Goal: Task Accomplishment & Management: Use online tool/utility

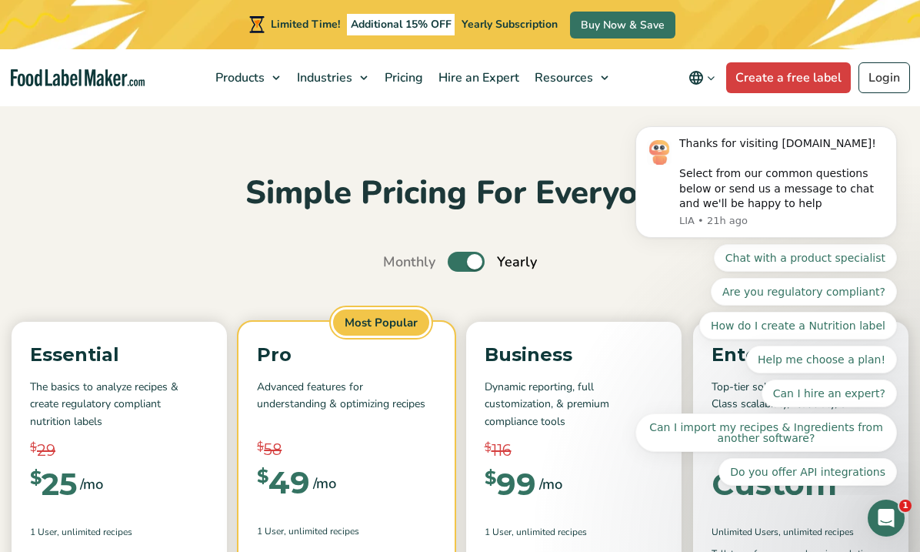
click at [509, 29] on span "Yearly Subscription" at bounding box center [510, 24] width 96 height 15
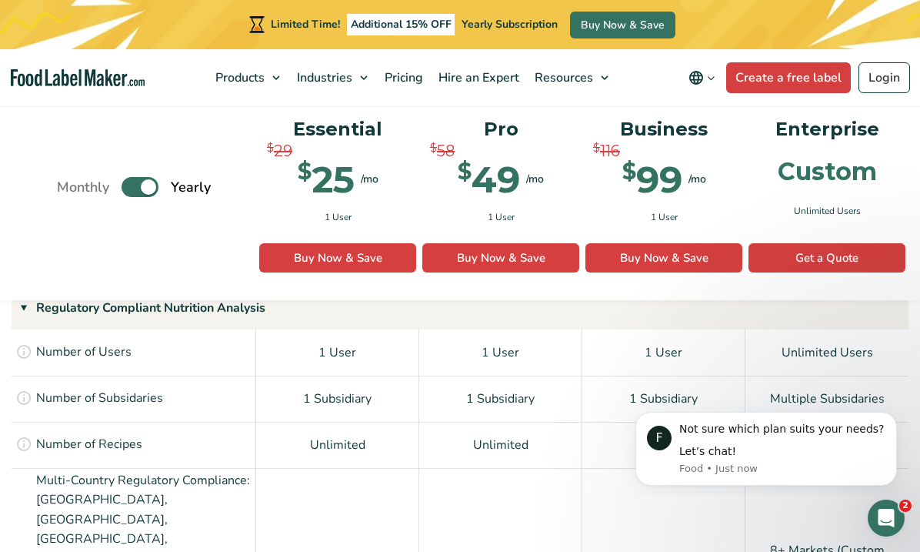
scroll to position [1133, 0]
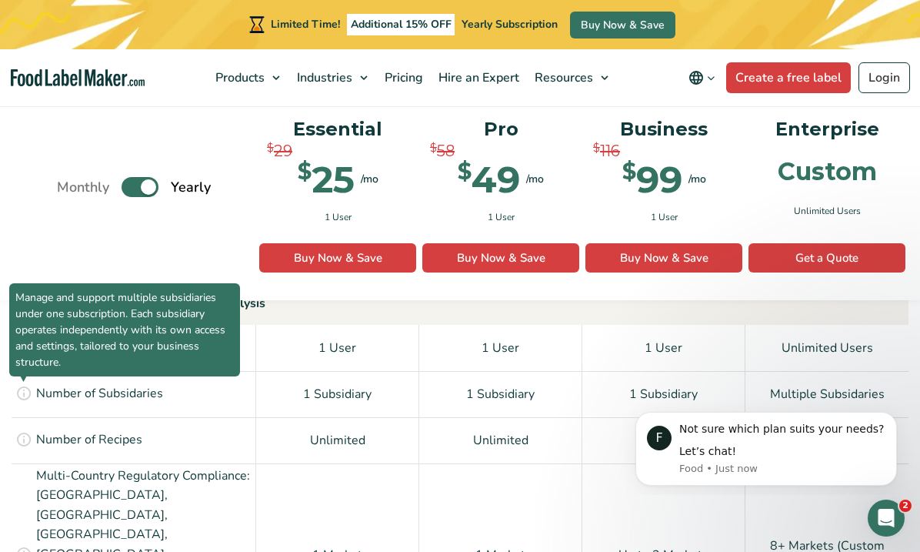
click at [22, 389] on icon at bounding box center [23, 392] width 17 height 17
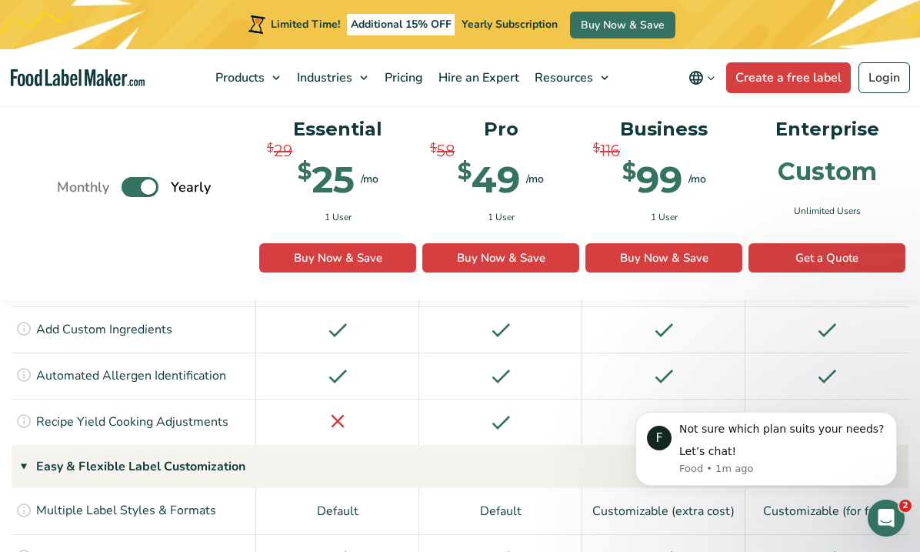
scroll to position [1394, 0]
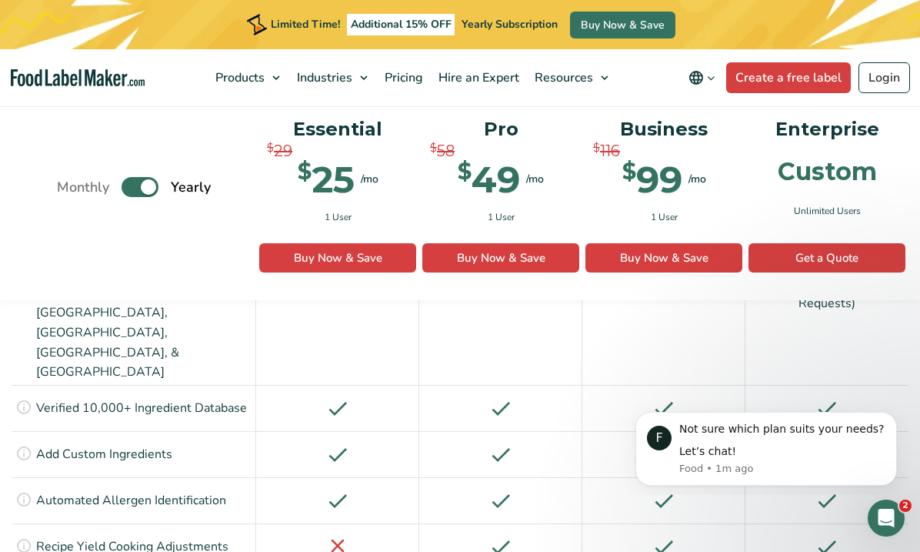
click at [432, 31] on span "Additional 15% OFF" at bounding box center [401, 25] width 108 height 22
click at [409, 83] on span "Pricing" at bounding box center [402, 77] width 45 height 17
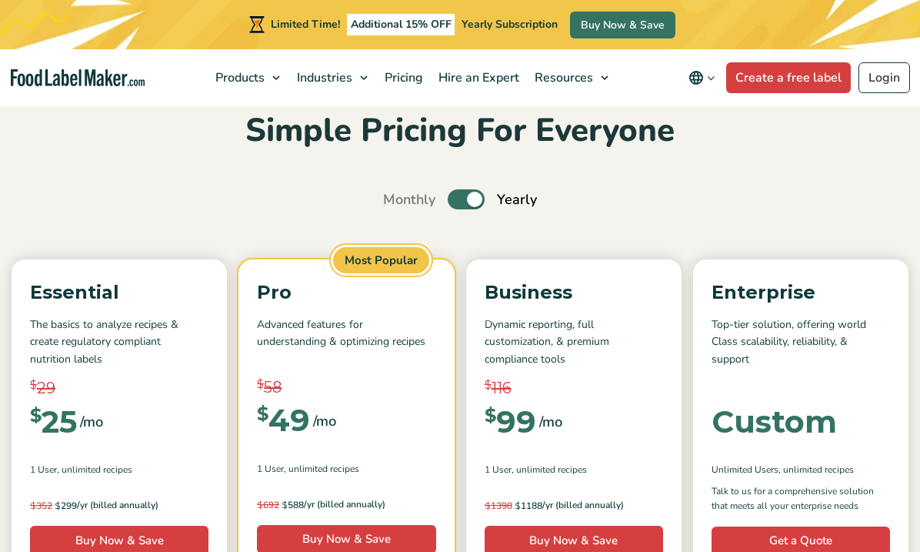
scroll to position [76, 0]
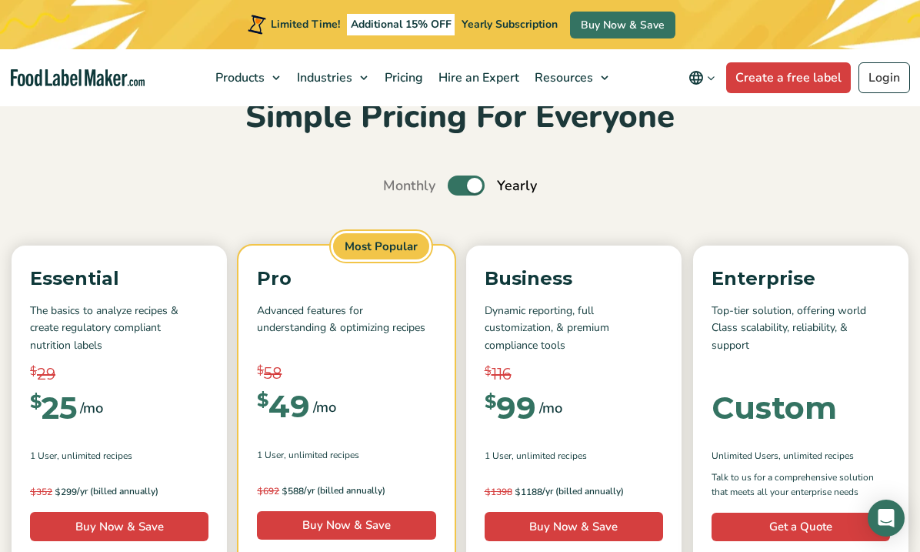
click at [463, 196] on div "Simple Pricing For Everyone Monthly Toggle Yearly (6 Month Free + 2 Free Nutrit…" at bounding box center [460, 512] width 920 height 833
click at [468, 188] on label "Toggle" at bounding box center [466, 185] width 37 height 20
click at [396, 188] on input "Toggle" at bounding box center [391, 186] width 10 height 10
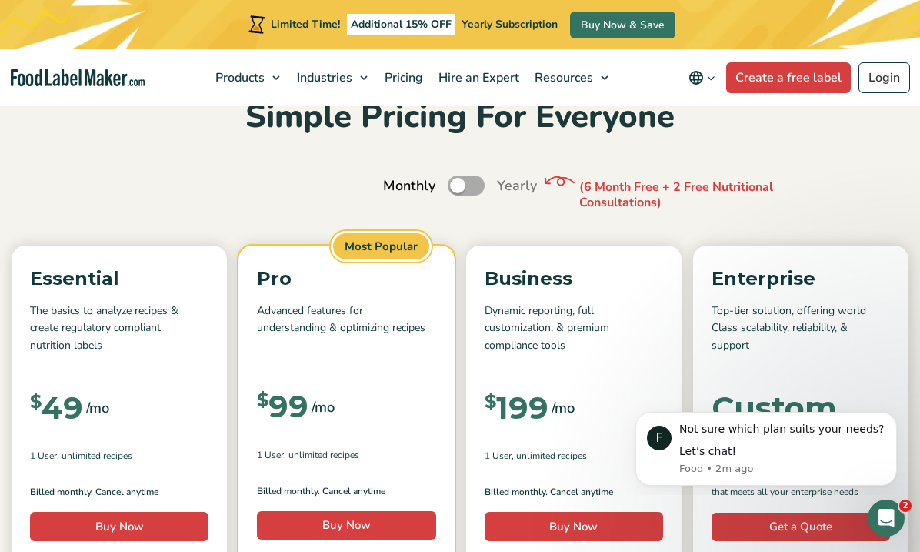
scroll to position [0, 0]
click at [469, 188] on label "Toggle" at bounding box center [466, 185] width 37 height 20
click at [396, 188] on input "Toggle" at bounding box center [391, 186] width 10 height 10
checkbox input "true"
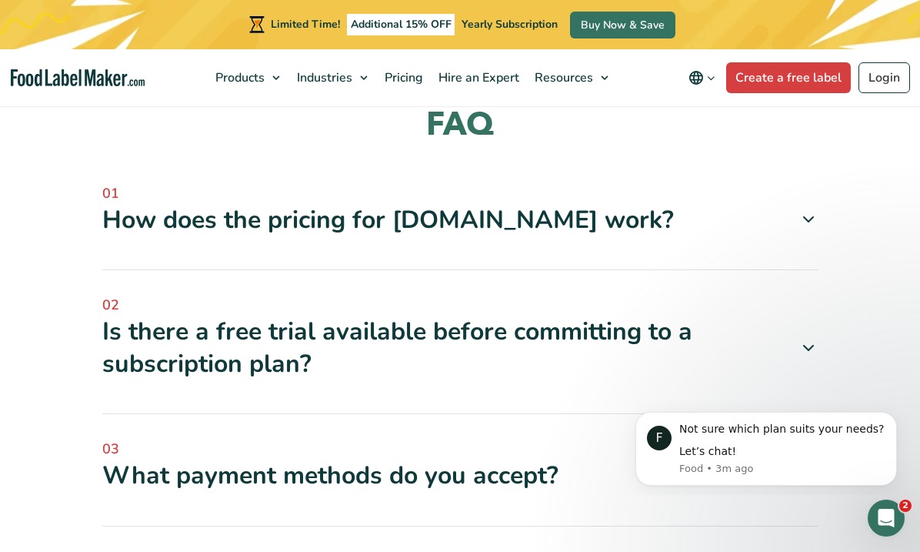
scroll to position [4825, 0]
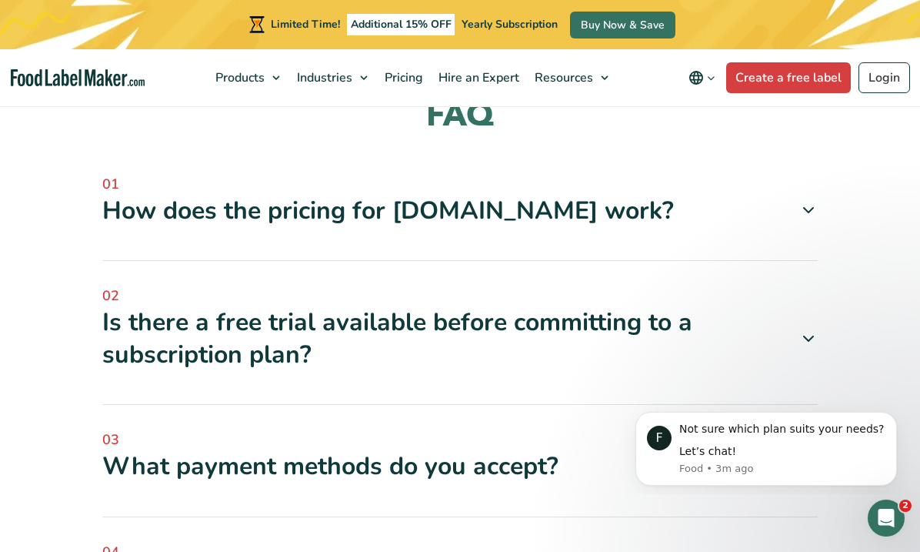
click at [808, 329] on icon at bounding box center [808, 338] width 18 height 18
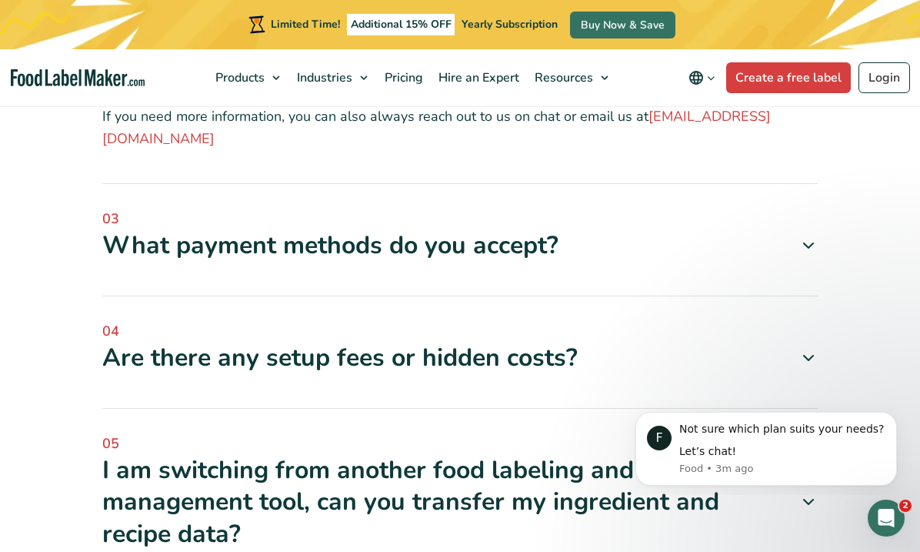
scroll to position [5195, 0]
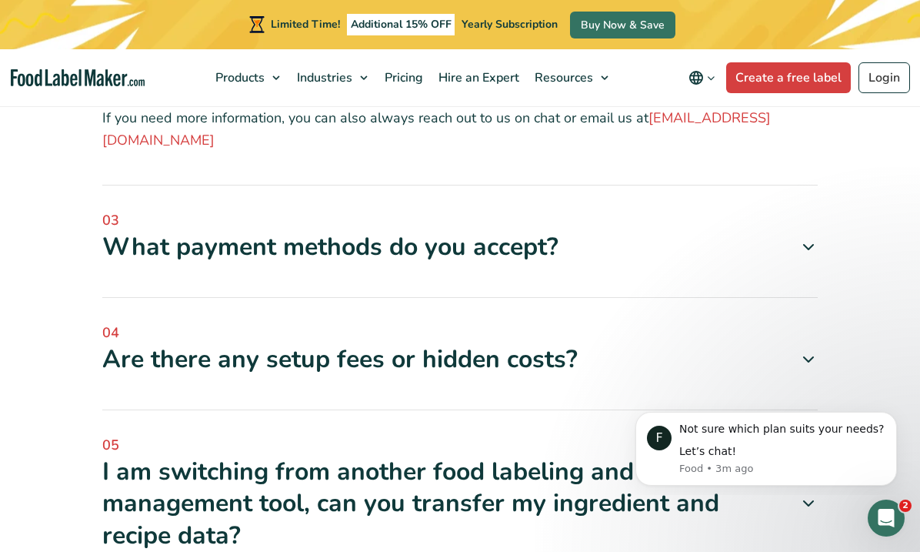
click at [802, 350] on icon at bounding box center [808, 359] width 18 height 18
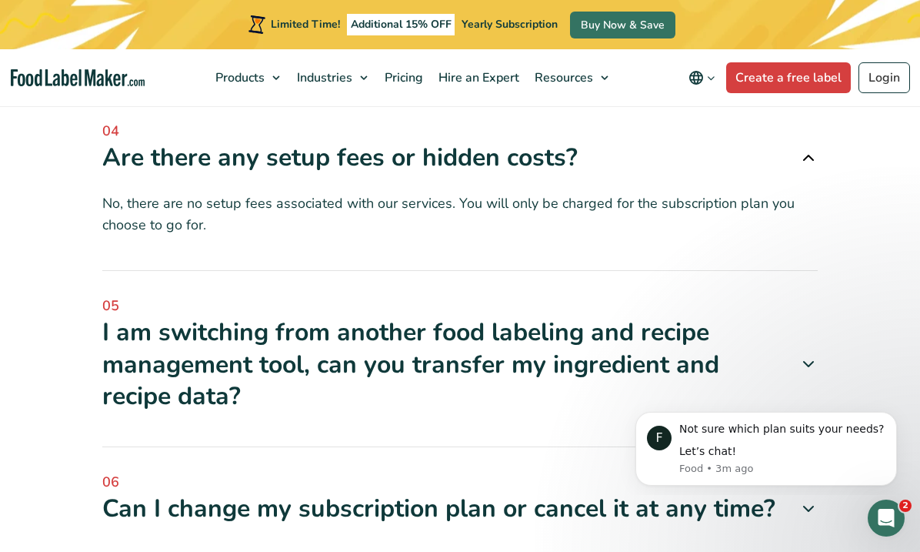
scroll to position [5400, 0]
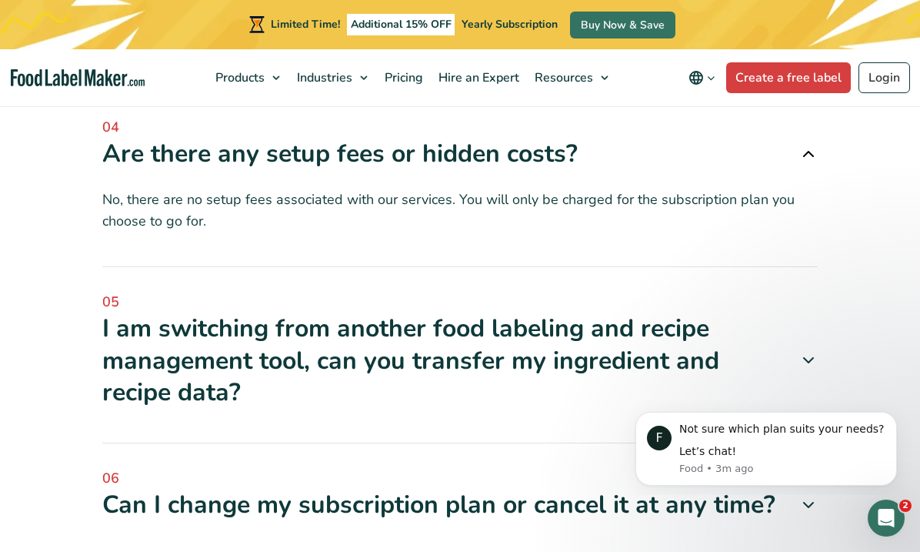
click at [801, 351] on icon at bounding box center [808, 360] width 18 height 18
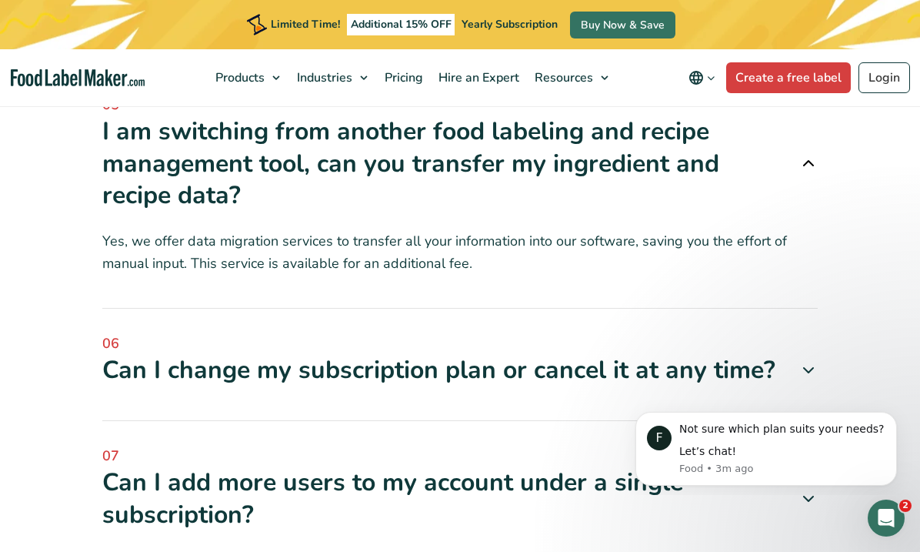
scroll to position [5603, 0]
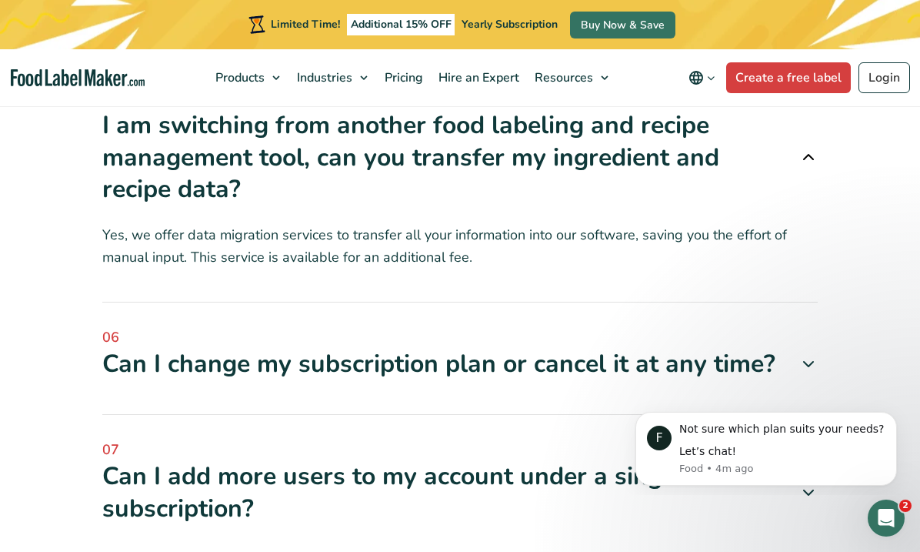
click at [804, 355] on icon at bounding box center [808, 364] width 18 height 18
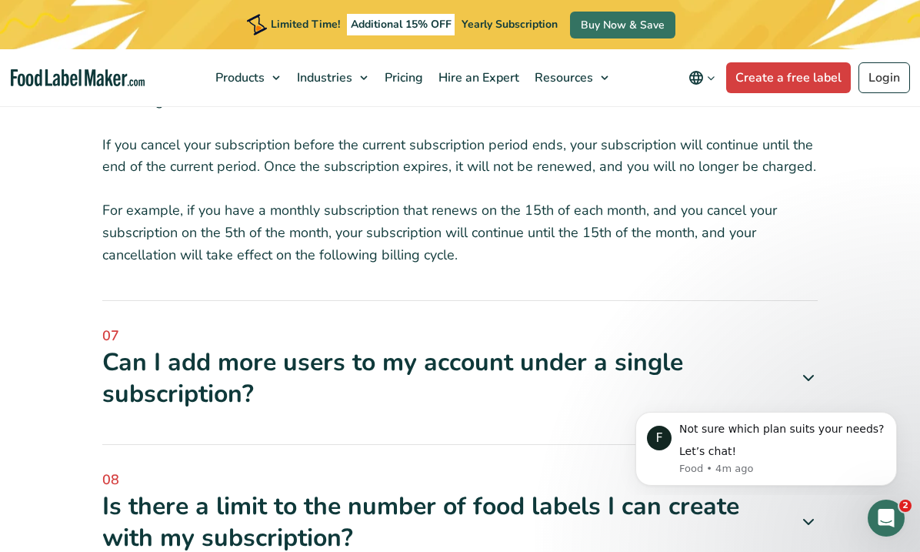
scroll to position [5961, 0]
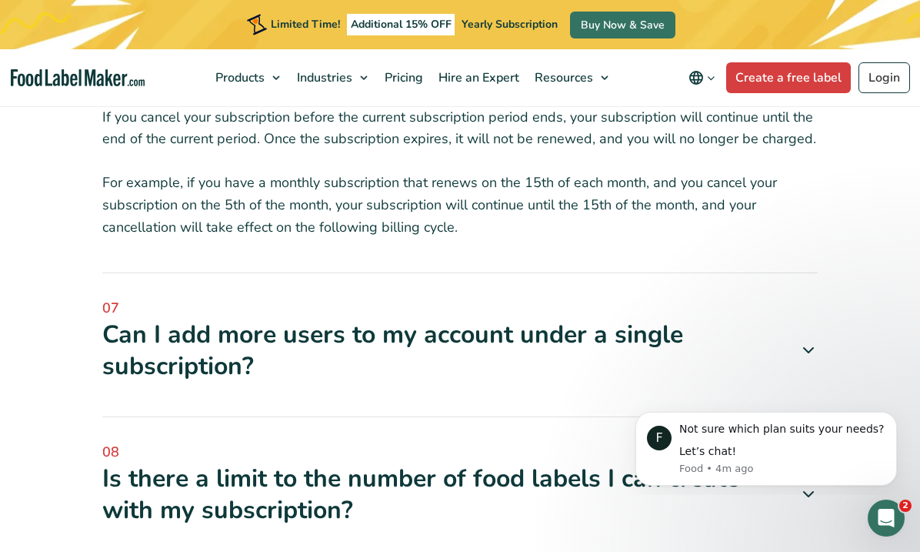
click at [801, 318] on div "Can I add more users to my account under a single subscription?" at bounding box center [459, 350] width 715 height 64
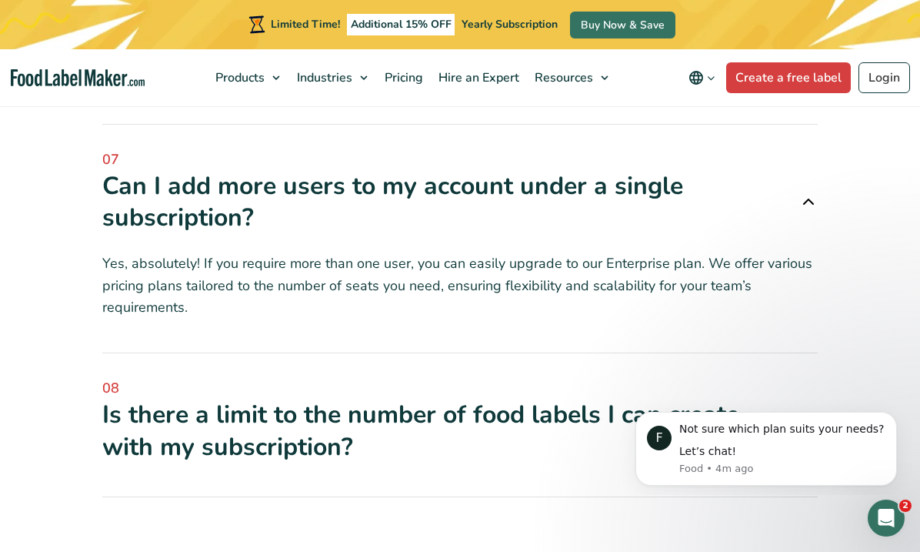
scroll to position [6116, 0]
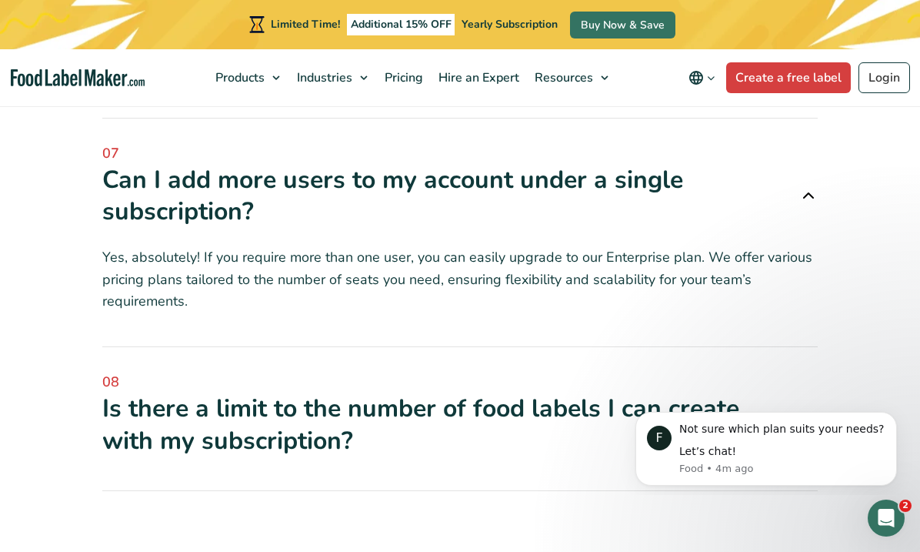
click at [800, 415] on icon at bounding box center [808, 424] width 18 height 18
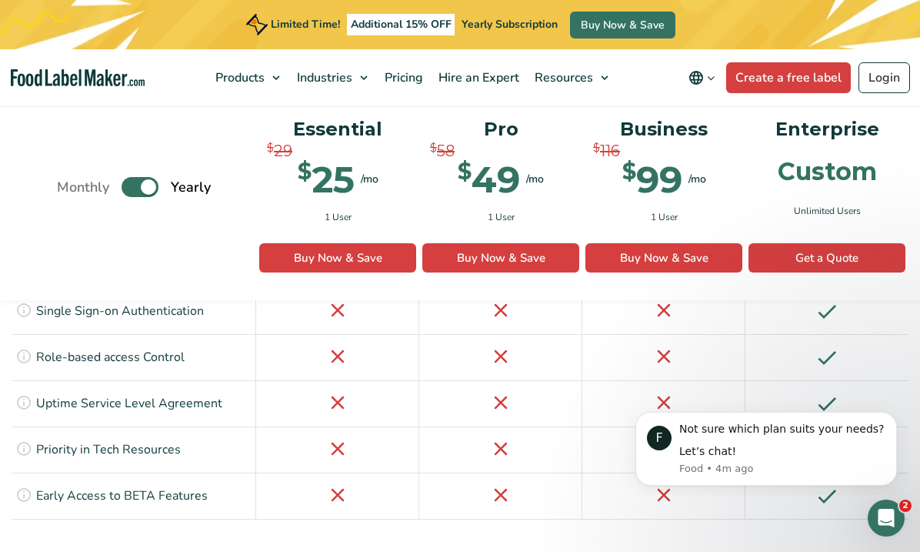
scroll to position [3828, 0]
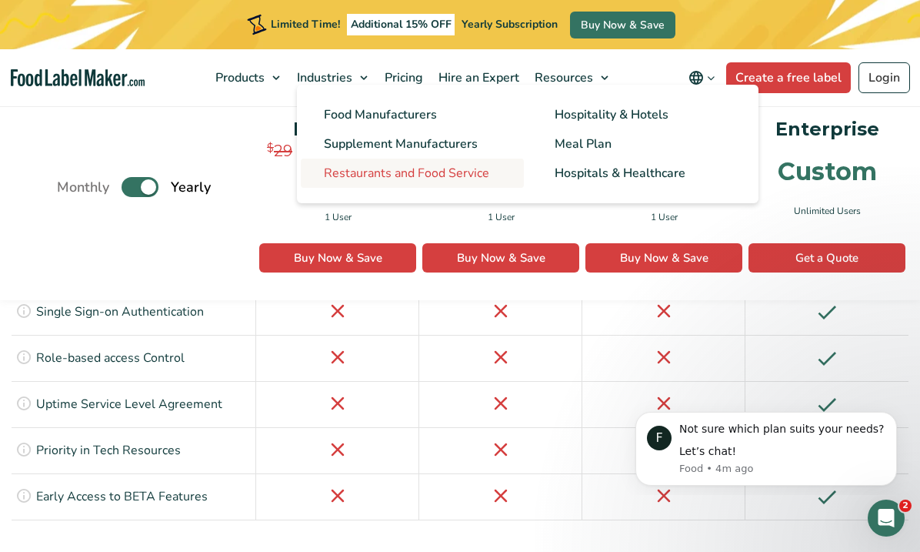
click at [378, 171] on span "Restaurants and Food Service" at bounding box center [406, 173] width 165 height 17
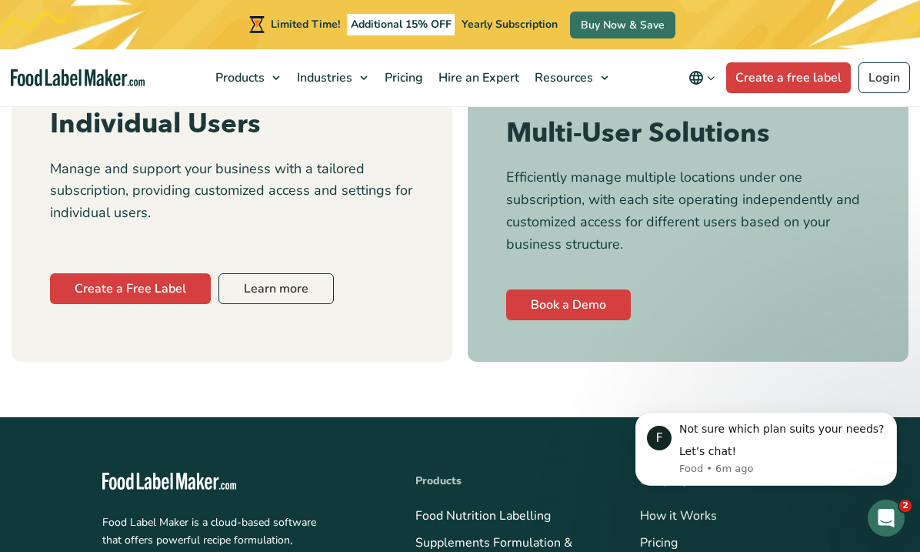
scroll to position [7234, 0]
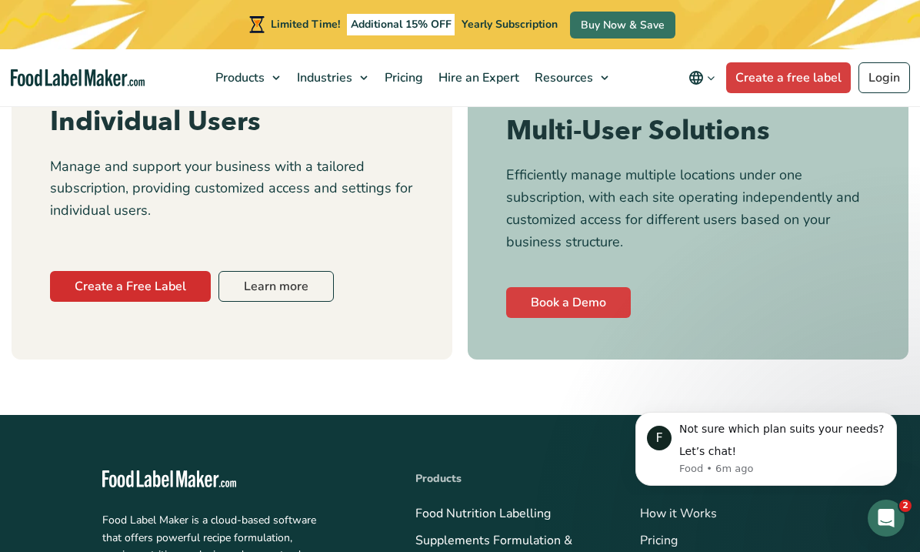
click at [186, 302] on link "Create a Free Label" at bounding box center [130, 286] width 161 height 31
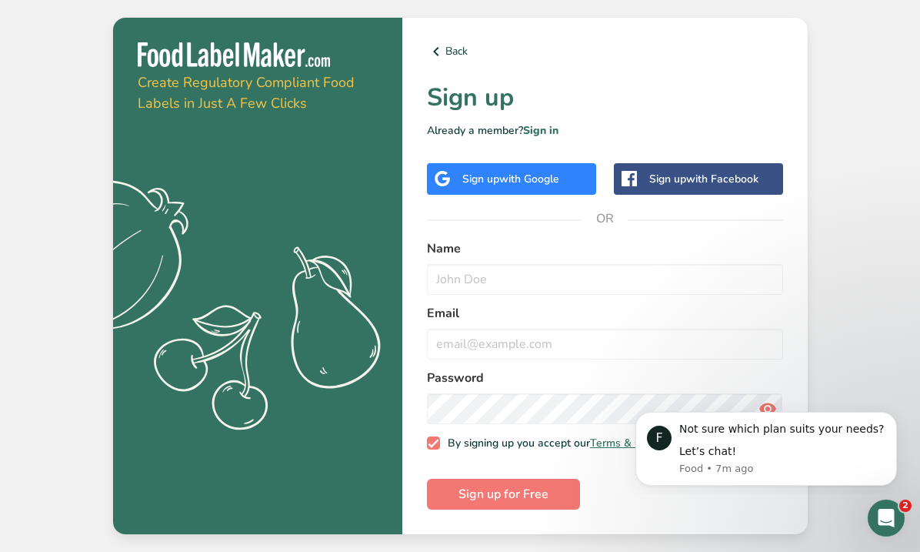
click at [542, 180] on span "with Google" at bounding box center [529, 179] width 60 height 15
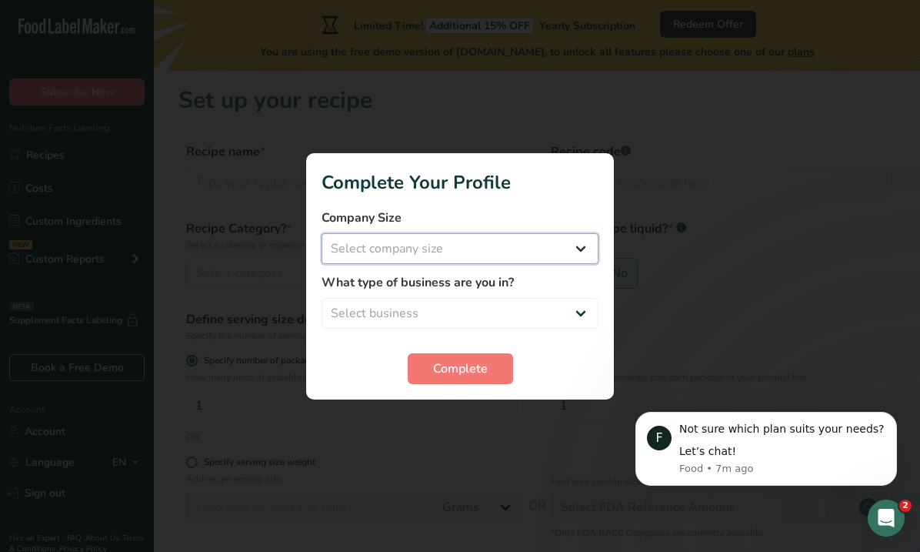
select select "3"
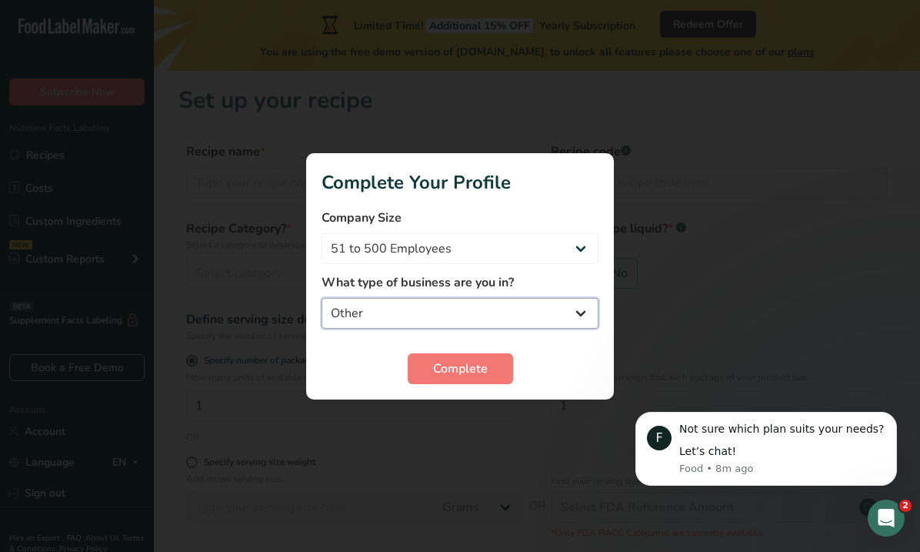
select select "3"
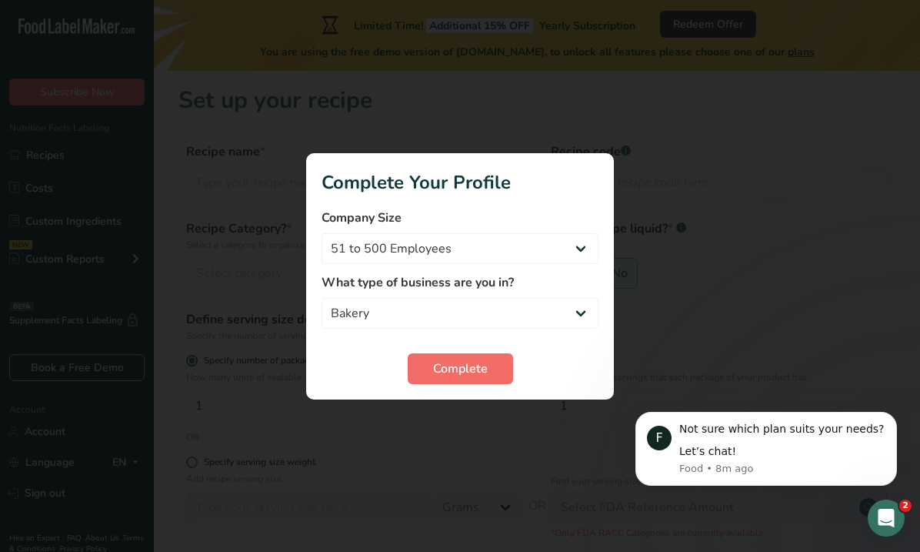
click at [495, 362] on button "Complete" at bounding box center [460, 368] width 105 height 31
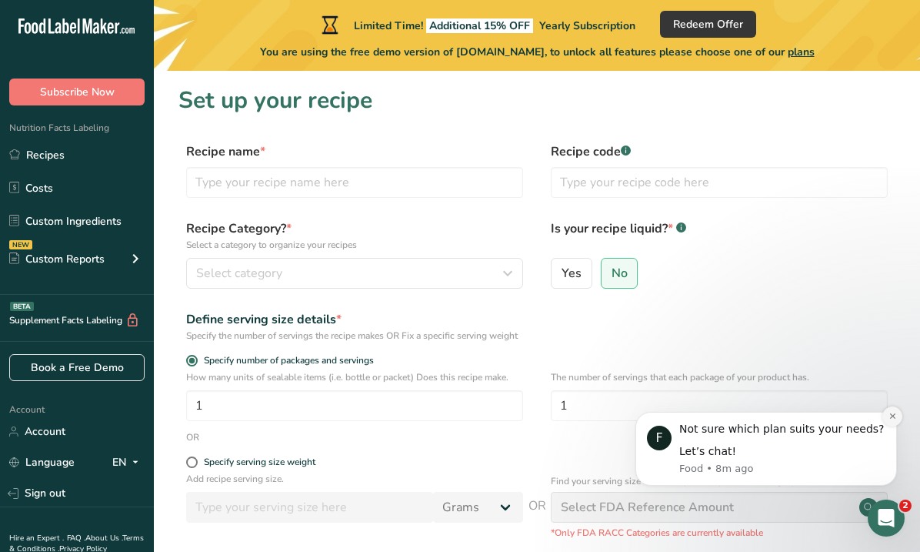
click at [890, 418] on icon "Dismiss notification" at bounding box center [892, 416] width 8 height 8
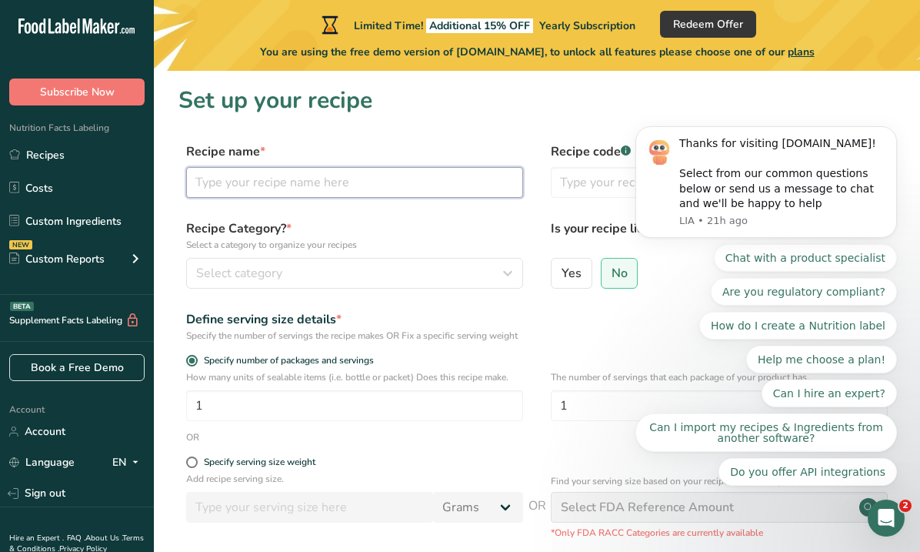
click at [353, 185] on input "text" at bounding box center [354, 182] width 337 height 31
type input "Baked French Bread"
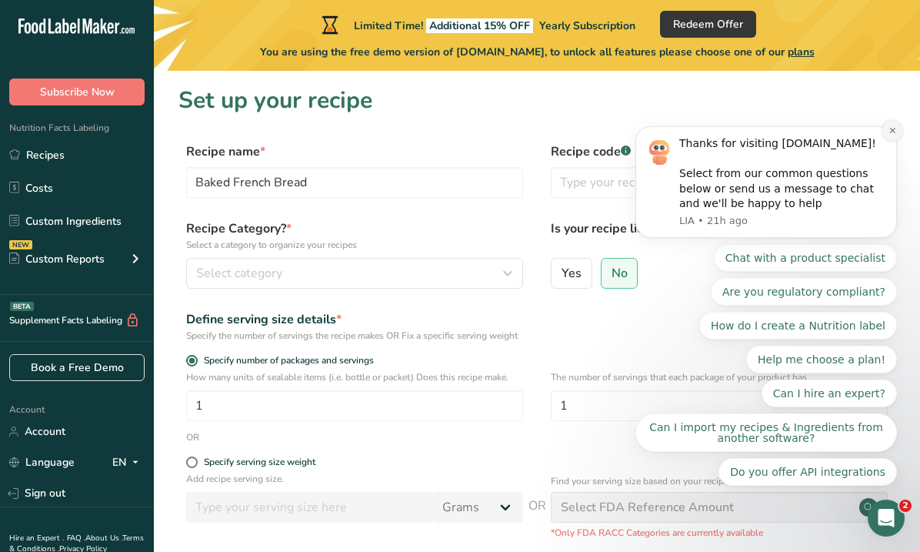
click at [896, 135] on icon "Dismiss notification" at bounding box center [892, 130] width 8 height 8
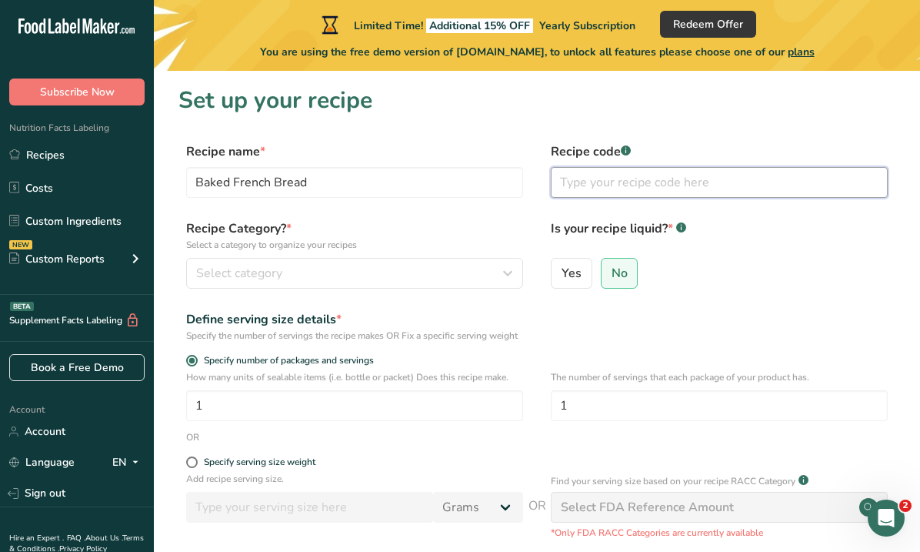
click at [699, 183] on input "text" at bounding box center [719, 182] width 337 height 31
type input "123456789"
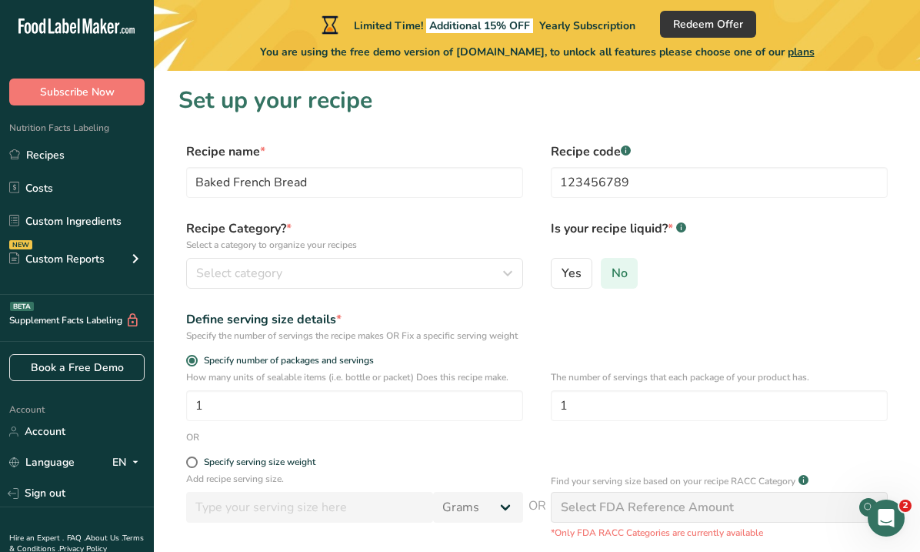
click at [616, 276] on span "No" at bounding box center [620, 272] width 16 height 15
click at [612, 276] on input "No" at bounding box center [607, 273] width 10 height 10
click at [378, 272] on div "Select category" at bounding box center [350, 273] width 308 height 18
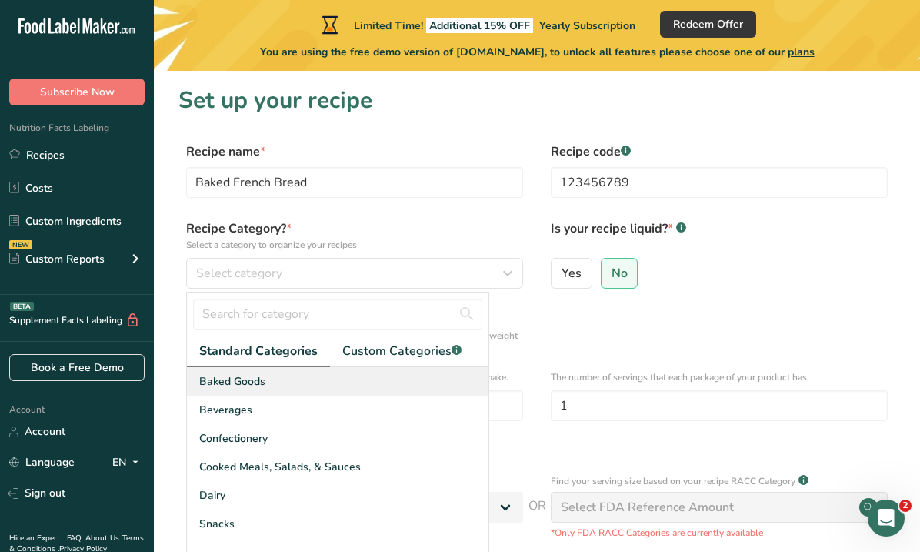
click at [303, 372] on div "Baked Goods" at bounding box center [338, 381] width 302 height 28
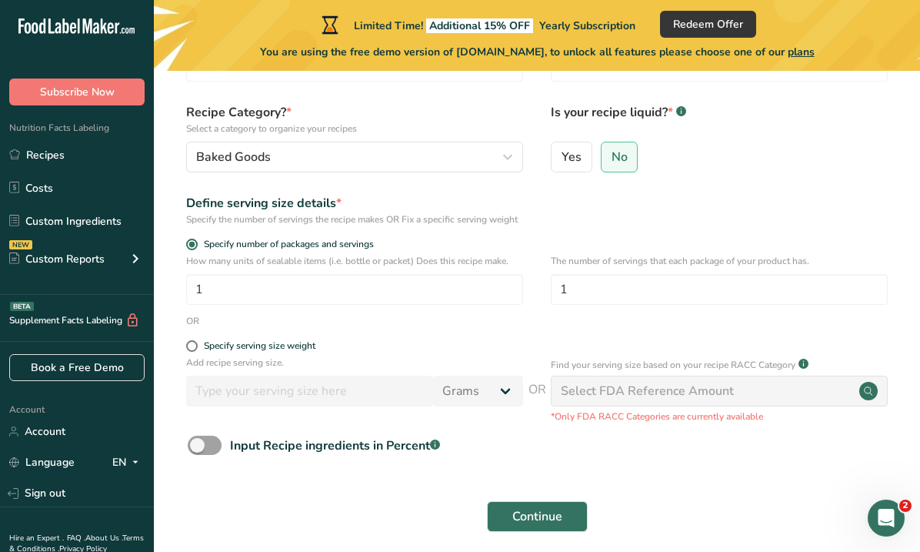
scroll to position [118, 0]
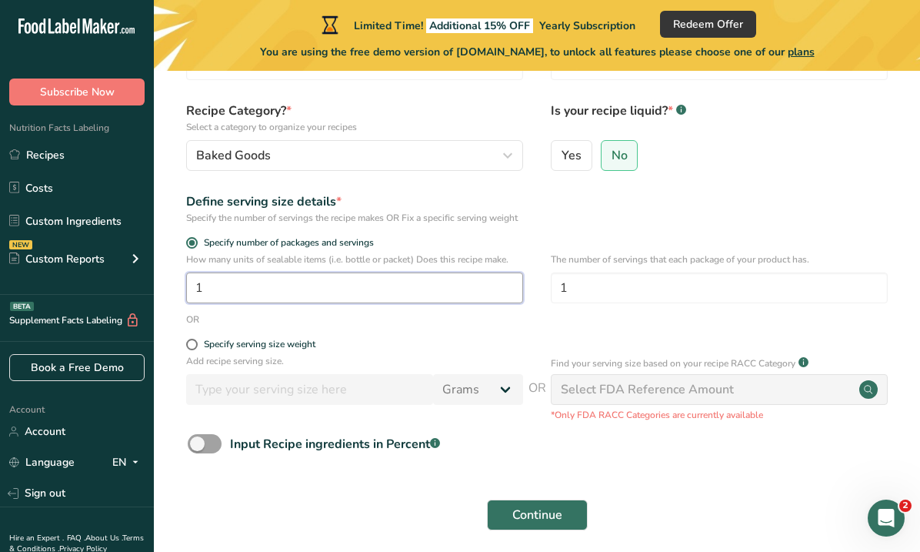
click at [346, 302] on input "1" at bounding box center [354, 287] width 337 height 31
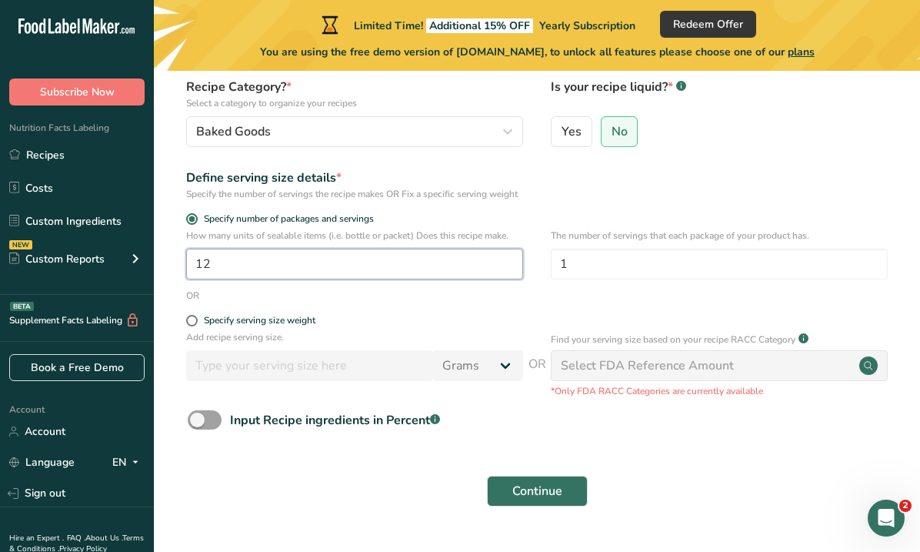
scroll to position [149, 0]
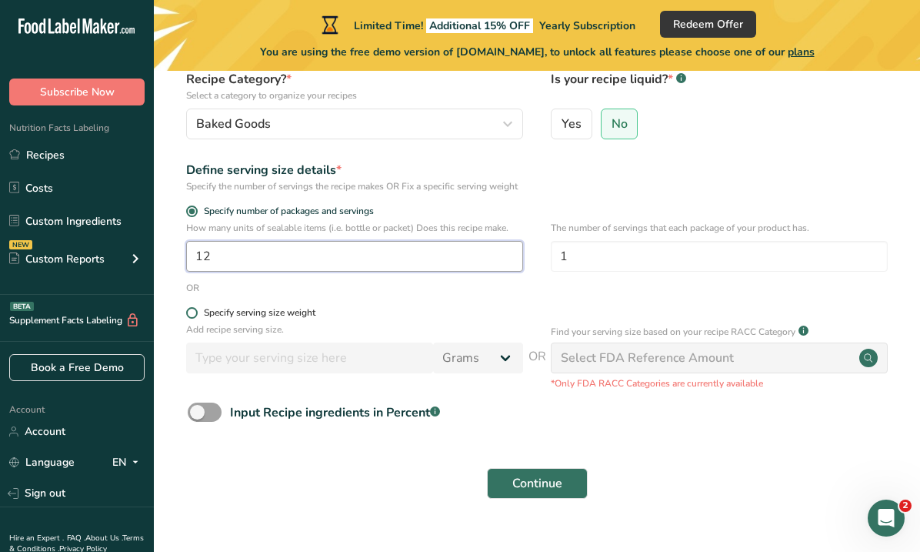
type input "12"
click at [198, 318] on span "Specify serving size weight" at bounding box center [257, 313] width 118 height 12
click at [196, 318] on input "Specify serving size weight" at bounding box center [191, 313] width 10 height 10
radio input "true"
radio input "false"
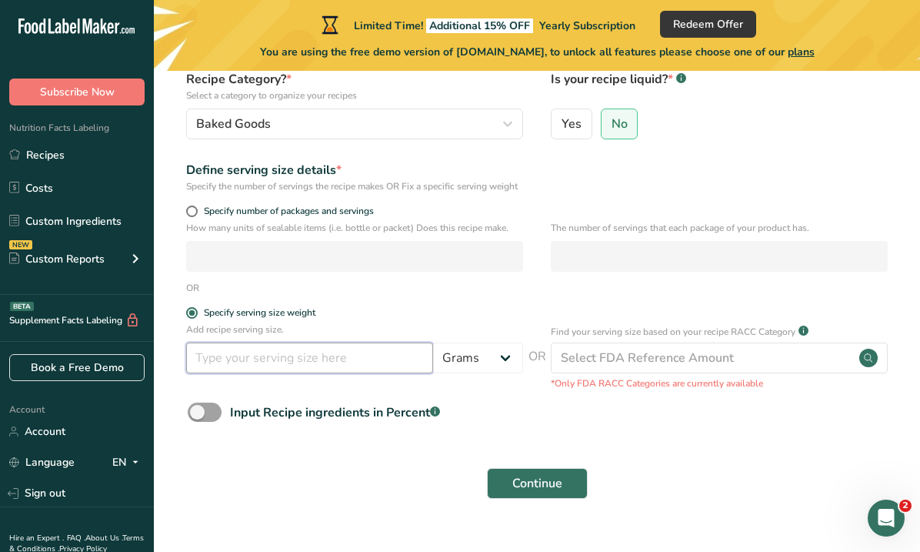
click at [360, 373] on input "number" at bounding box center [309, 357] width 247 height 31
type input "16"
select select "5"
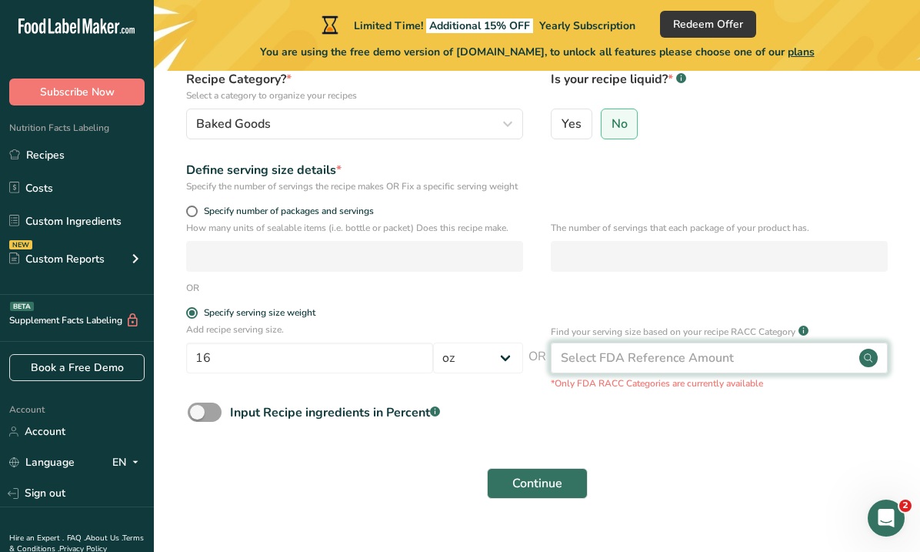
click at [804, 373] on div "Select FDA Reference Amount" at bounding box center [719, 357] width 337 height 31
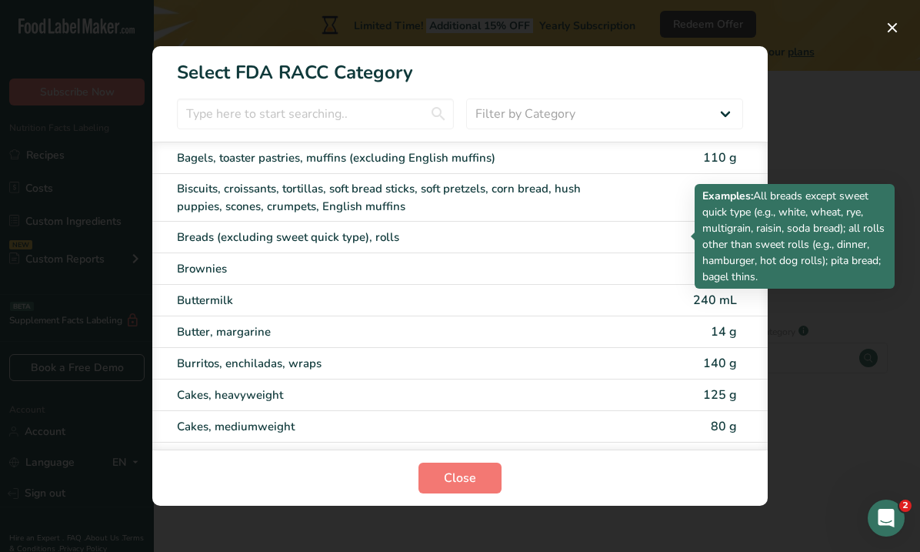
click at [504, 239] on div "Breads (excluding sweet quick type), rolls" at bounding box center [395, 237] width 437 height 18
type input "50"
select select "0"
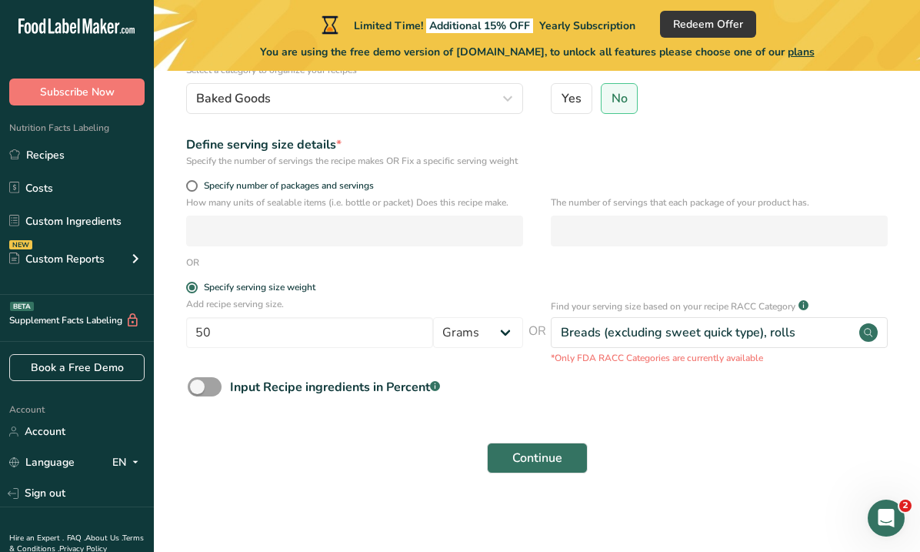
scroll to position [175, 0]
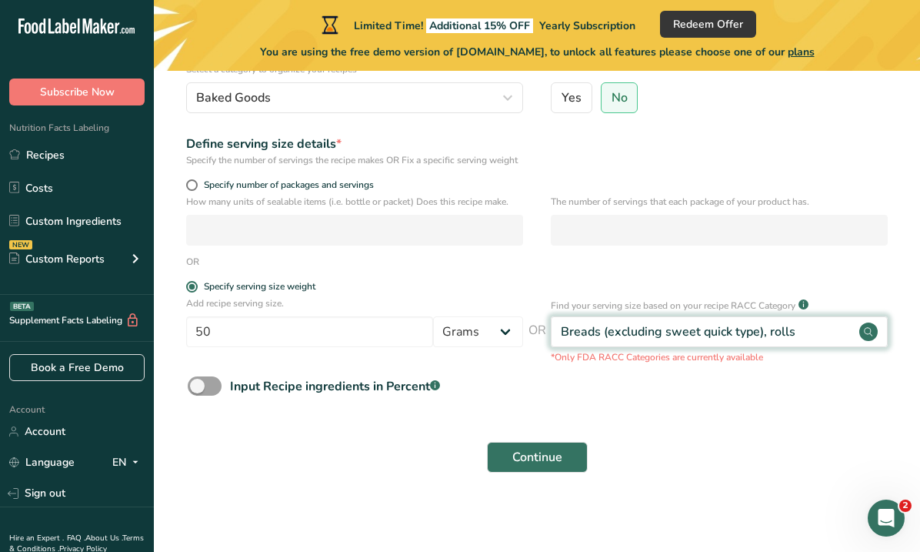
click at [800, 347] on div "Breads (excluding sweet quick type), rolls" at bounding box center [719, 331] width 337 height 31
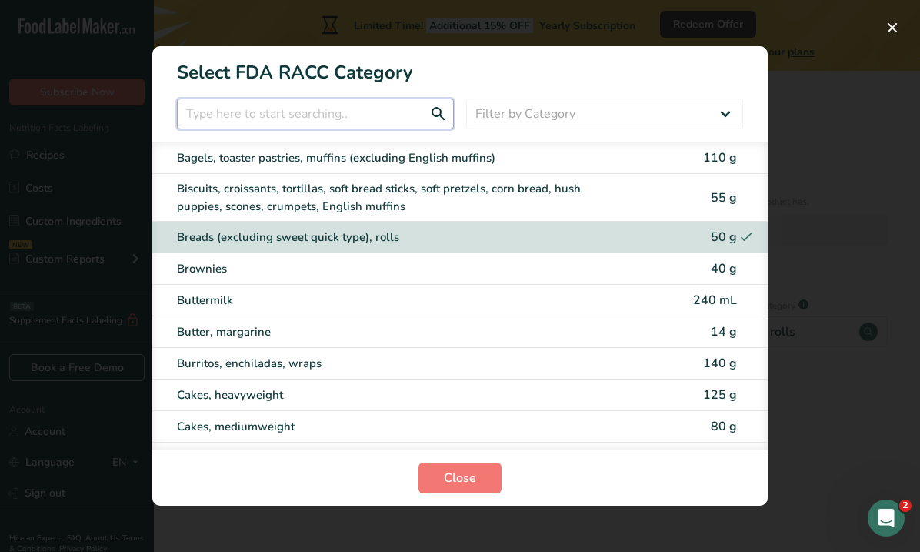
click at [351, 113] on input "RACC Category Selection Modal" at bounding box center [315, 113] width 277 height 31
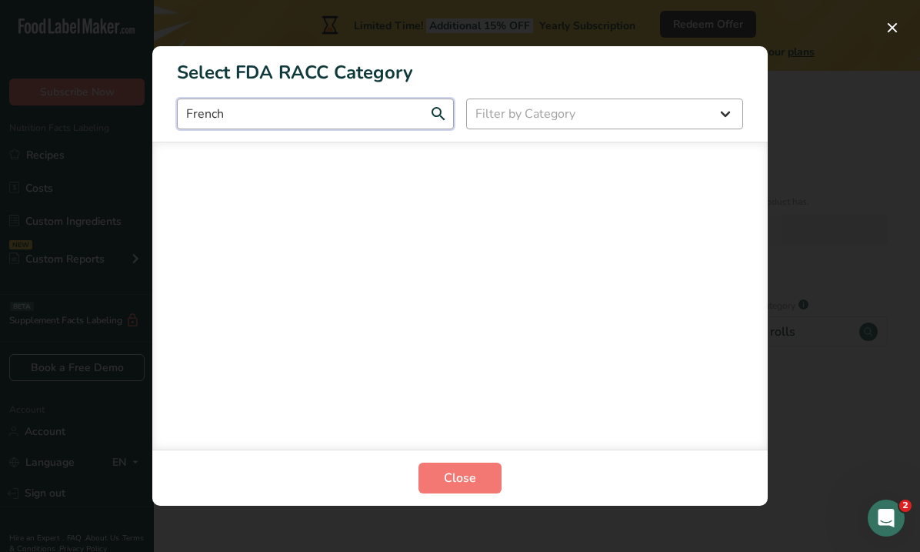
type input "French"
select select "5"
click at [410, 117] on input "French" at bounding box center [315, 113] width 277 height 31
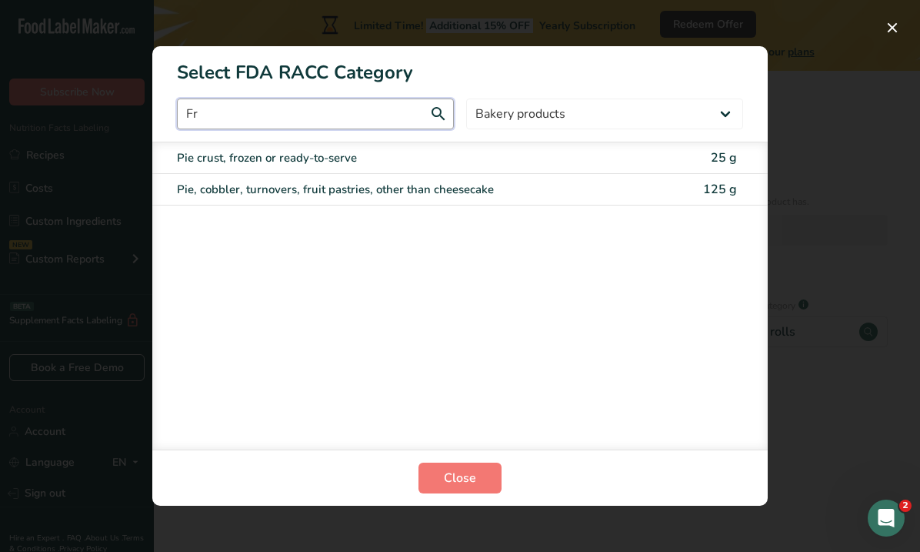
type input "F"
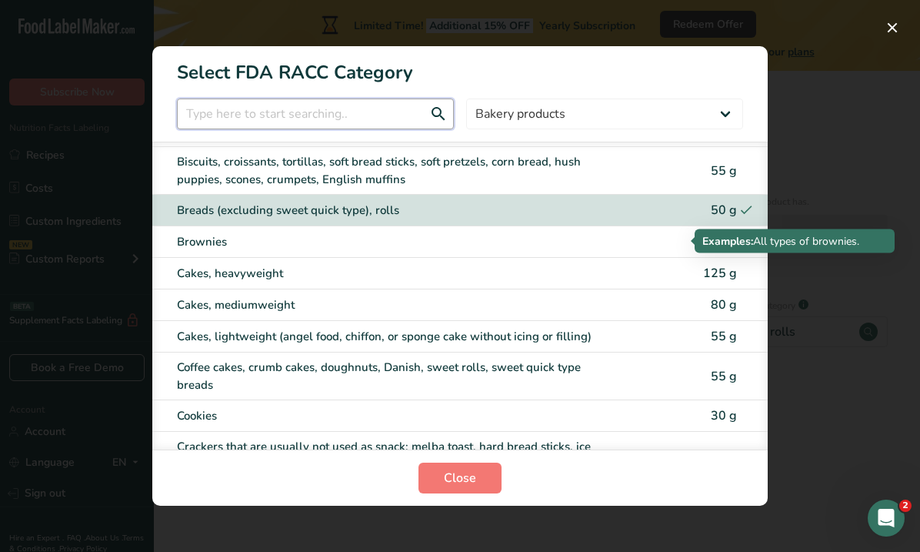
scroll to position [28, 0]
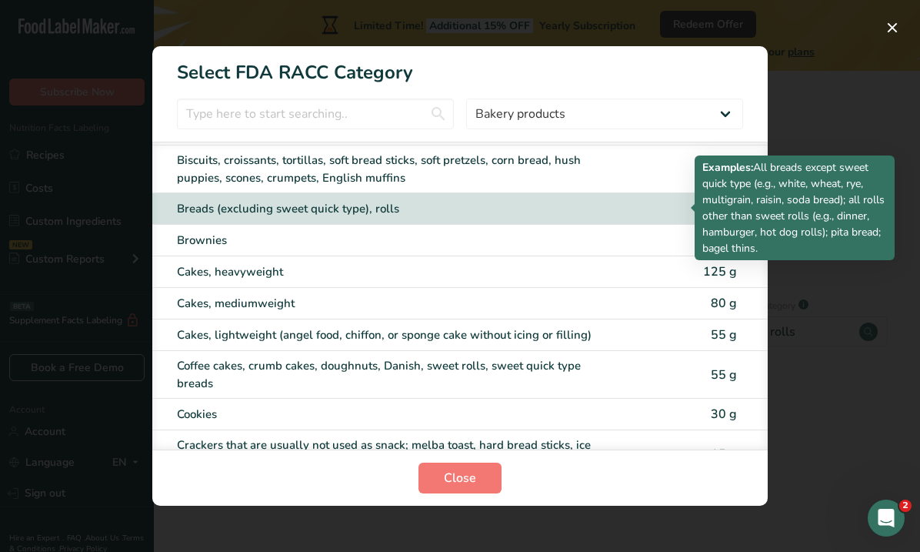
click at [282, 213] on div "Breads (excluding sweet quick type), rolls" at bounding box center [395, 209] width 437 height 18
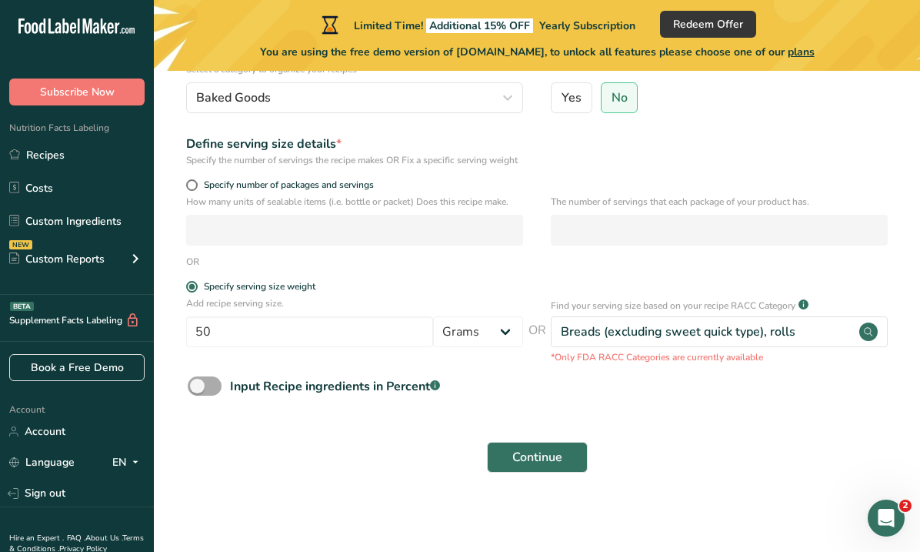
click at [207, 395] on span at bounding box center [205, 385] width 34 height 19
click at [198, 391] on input "Input Recipe ingredients in Percent .a-a{fill:#347362;}.b-a{fill:#fff;}" at bounding box center [193, 386] width 10 height 10
checkbox input "true"
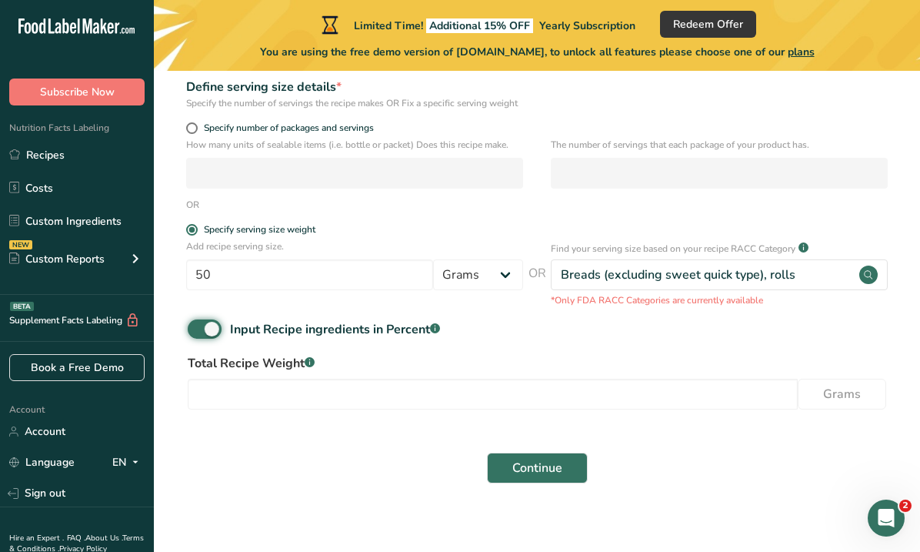
scroll to position [236, 0]
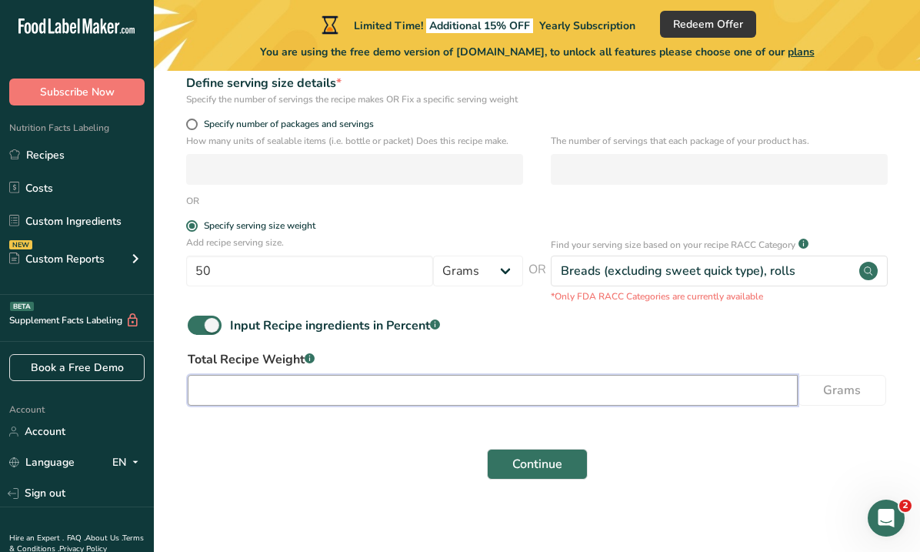
click at [282, 401] on input "number" at bounding box center [493, 390] width 610 height 31
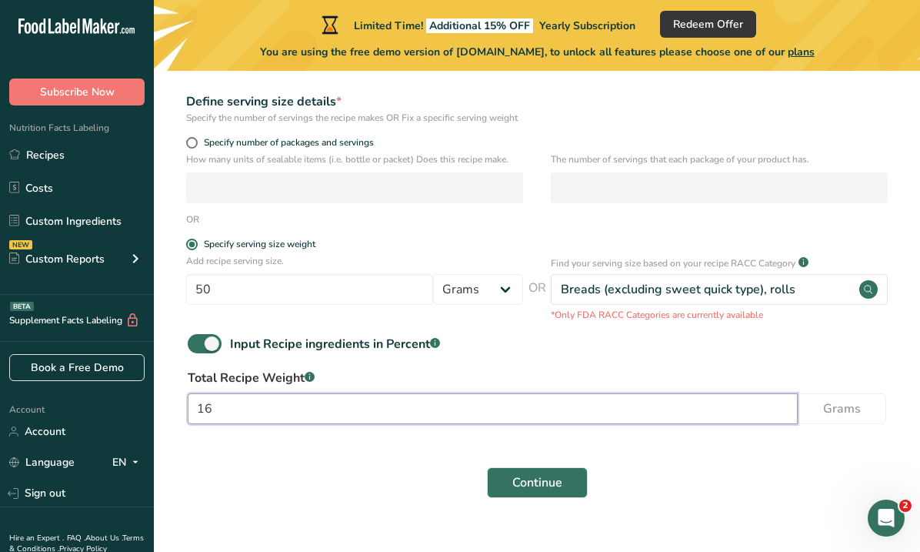
scroll to position [217, 0]
type input "16"
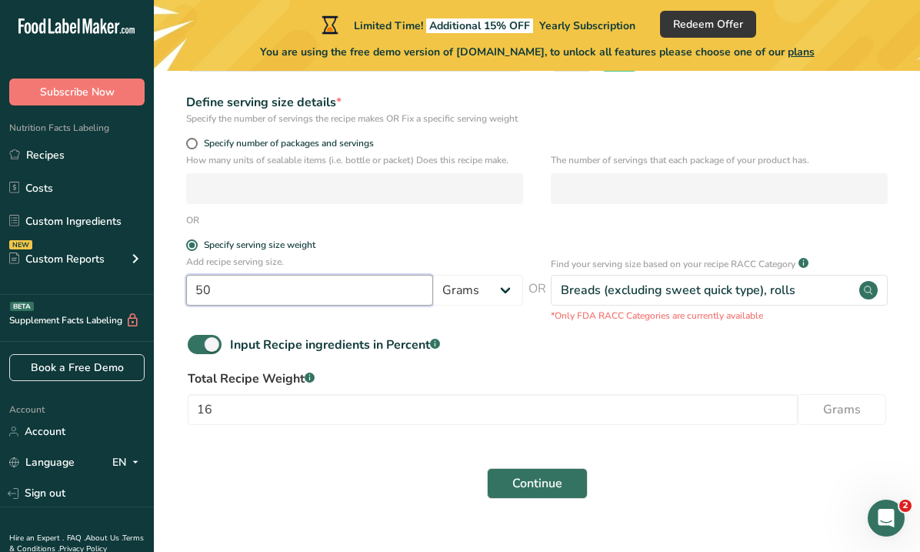
click at [306, 305] on input "50" at bounding box center [309, 290] width 247 height 31
type input "16"
select select "5"
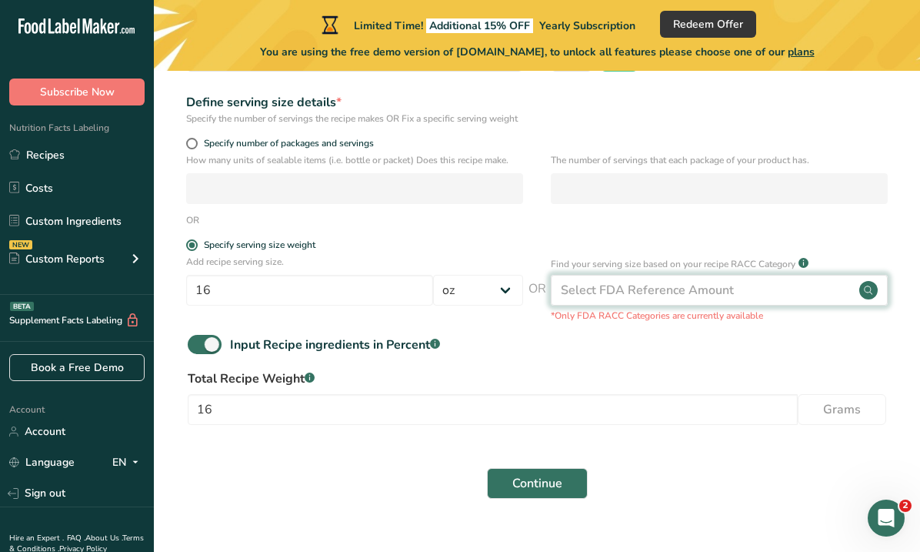
click at [691, 299] on div "Select FDA Reference Amount" at bounding box center [647, 290] width 173 height 18
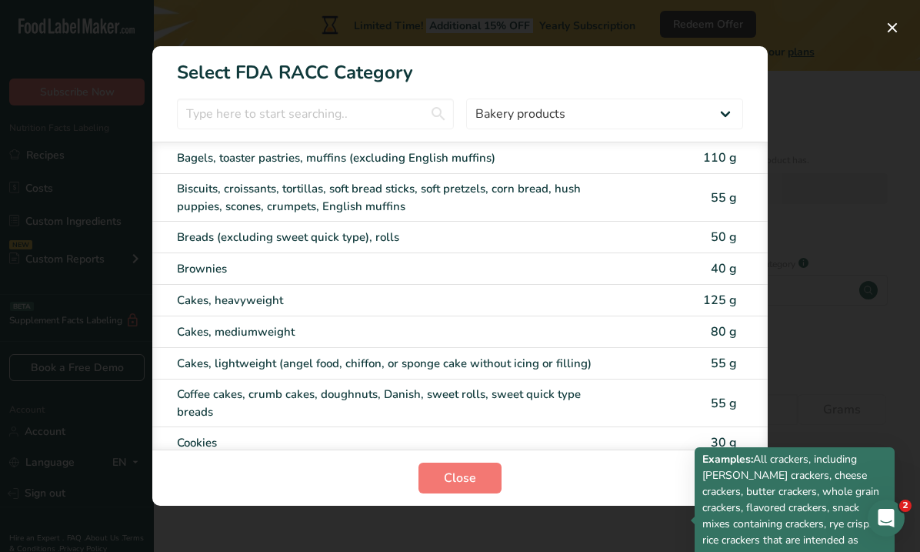
scroll to position [0, 0]
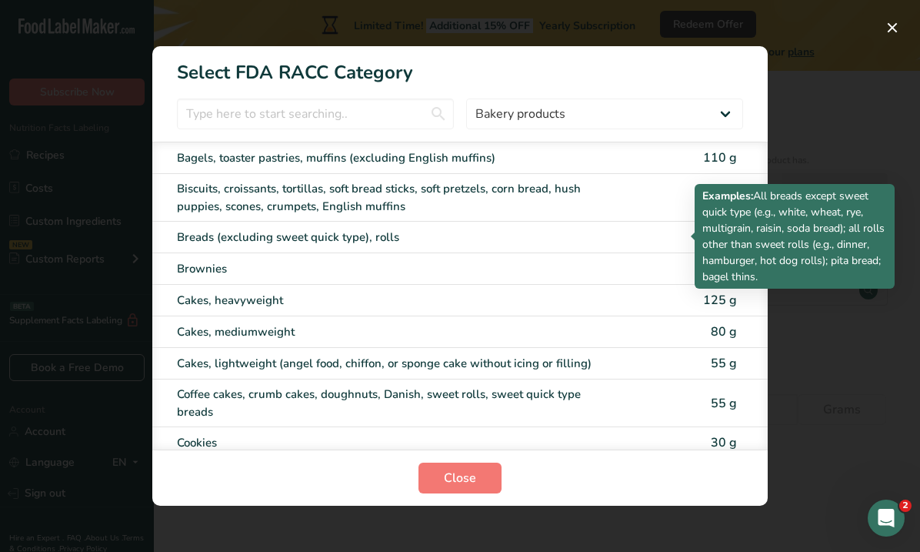
click at [551, 237] on div "Breads (excluding sweet quick type), rolls" at bounding box center [395, 237] width 437 height 18
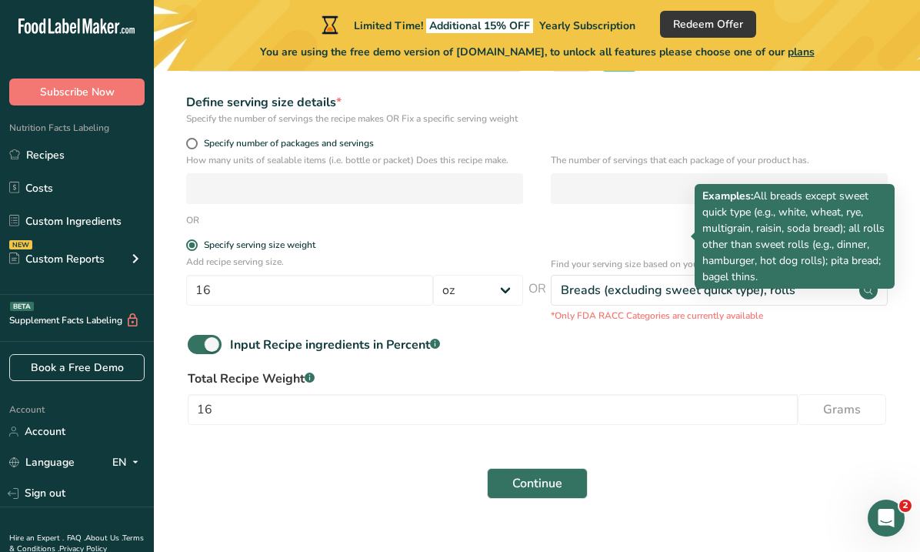
type input "50"
select select "0"
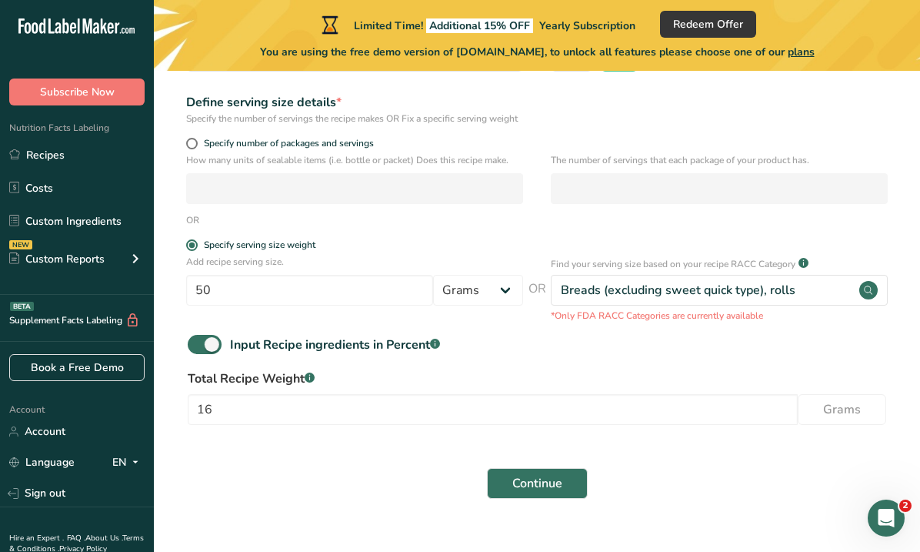
scroll to position [225, 0]
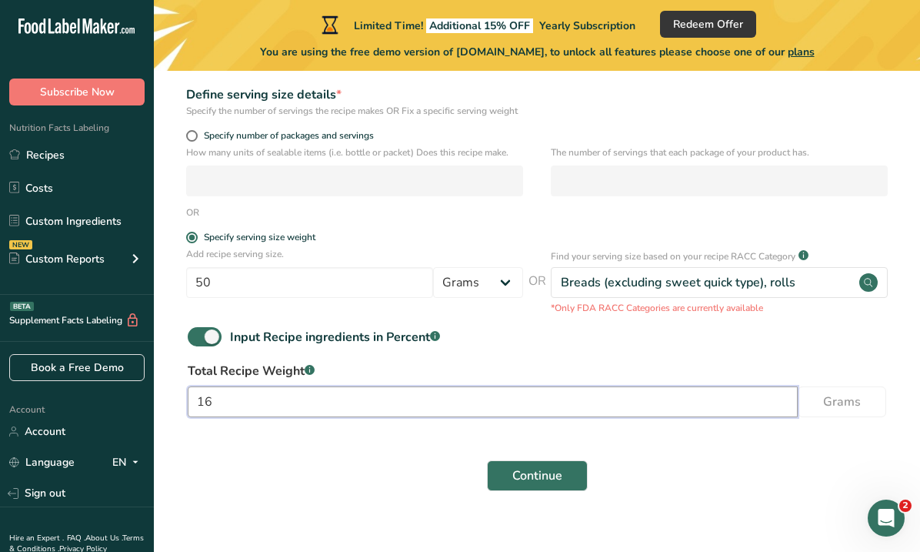
click at [762, 412] on input "16" at bounding box center [493, 401] width 610 height 31
click at [576, 488] on button "Continue" at bounding box center [537, 475] width 101 height 31
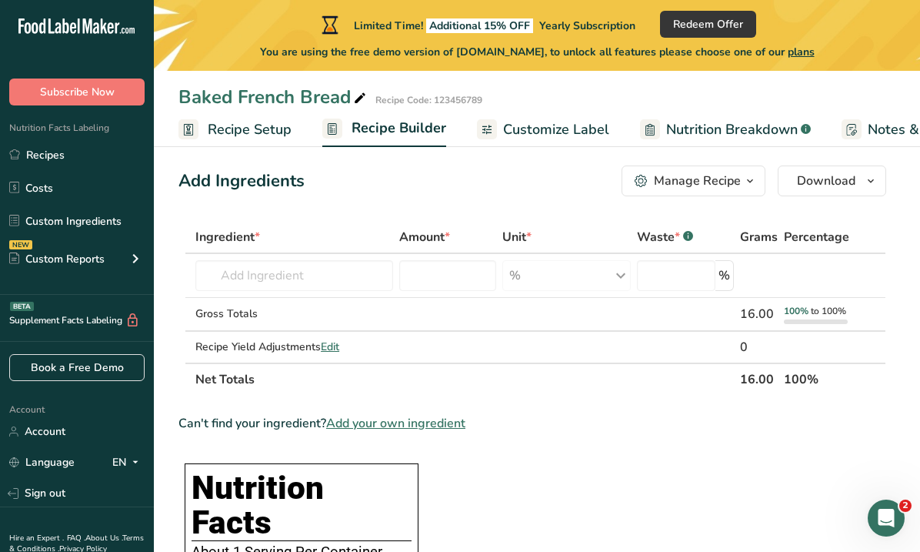
scroll to position [15, 0]
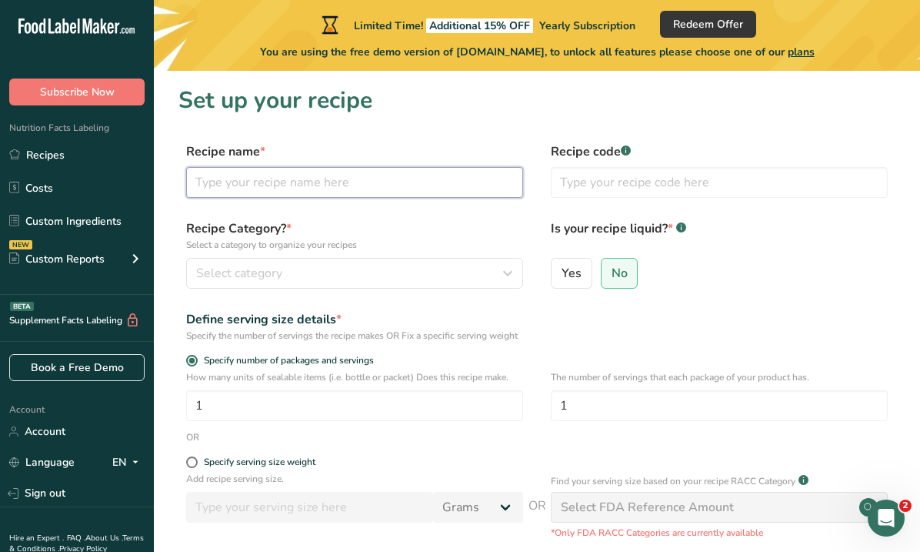
click at [444, 185] on input "text" at bounding box center [354, 182] width 337 height 31
type input "bread"
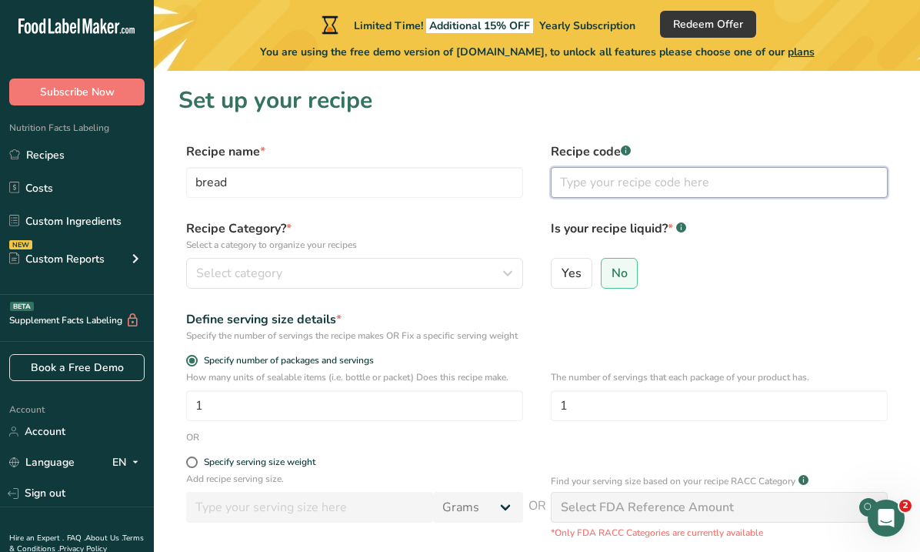
click at [612, 188] on input "text" at bounding box center [719, 182] width 337 height 31
type input "123456789"
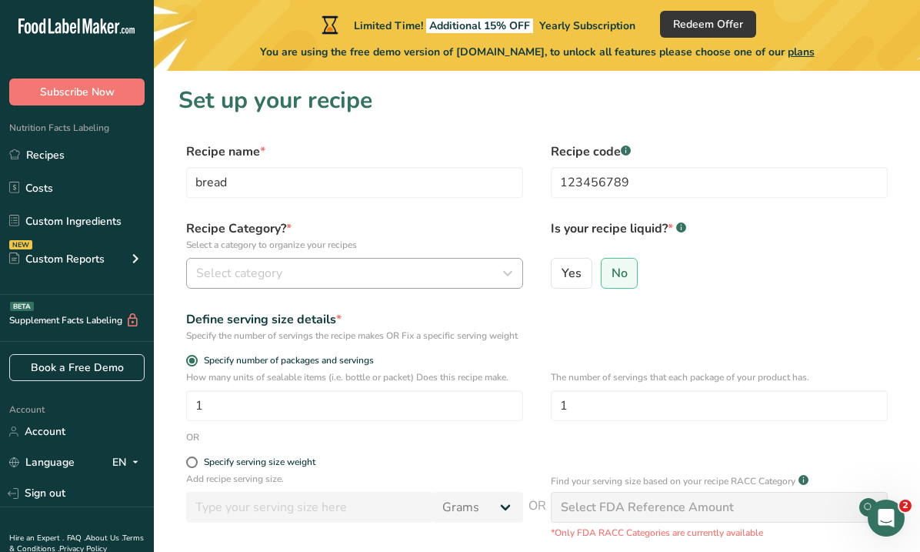
click at [367, 264] on div "Select category" at bounding box center [350, 273] width 308 height 18
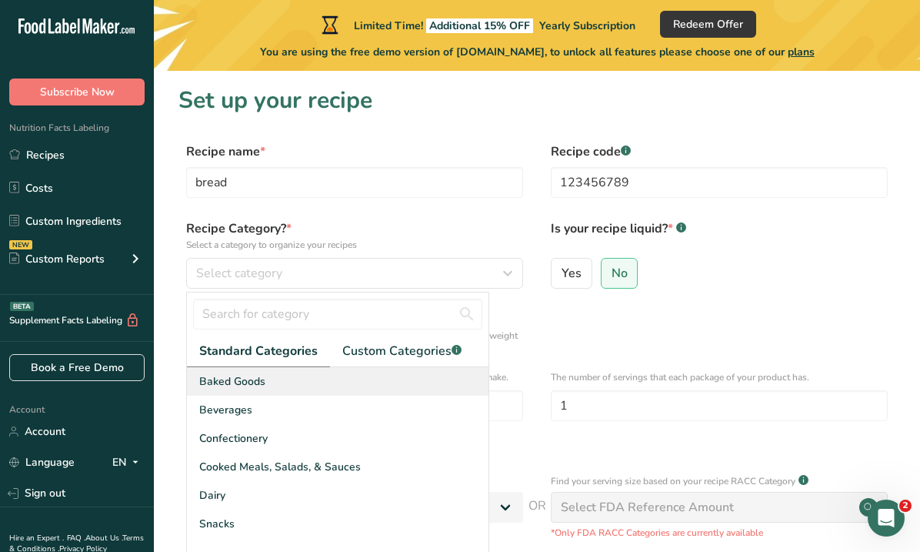
click at [307, 370] on div "Baked Goods" at bounding box center [338, 381] width 302 height 28
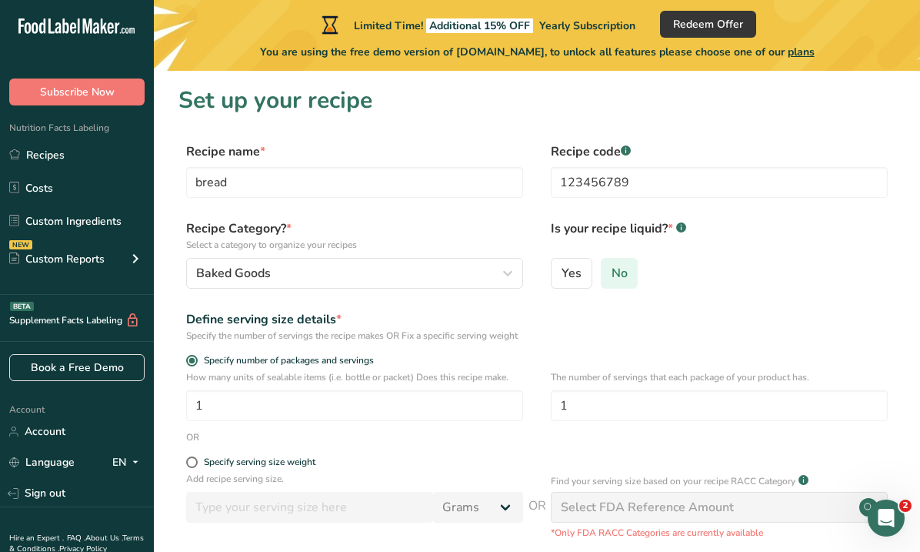
click at [618, 274] on span "No" at bounding box center [620, 272] width 16 height 15
click at [612, 274] on input "No" at bounding box center [607, 273] width 10 height 10
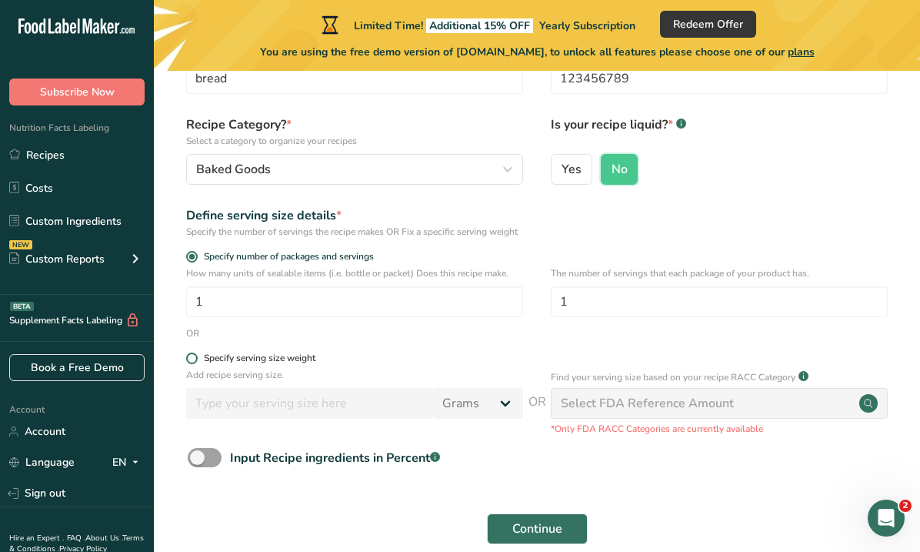
scroll to position [112, 0]
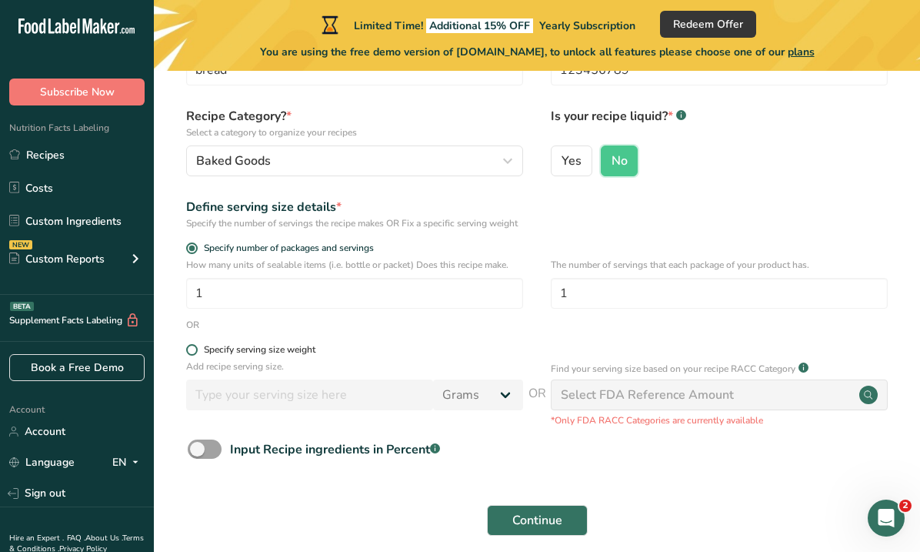
click at [191, 355] on span at bounding box center [192, 350] width 12 height 12
click at [191, 355] on input "Specify serving size weight" at bounding box center [191, 350] width 10 height 10
radio input "true"
radio input "false"
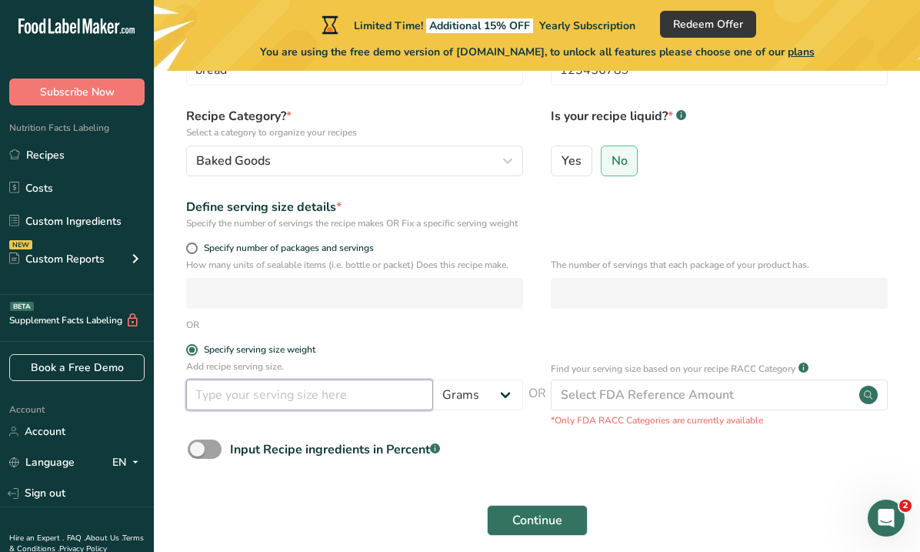
click at [260, 409] on input "number" at bounding box center [309, 394] width 247 height 31
type input "12"
select select "5"
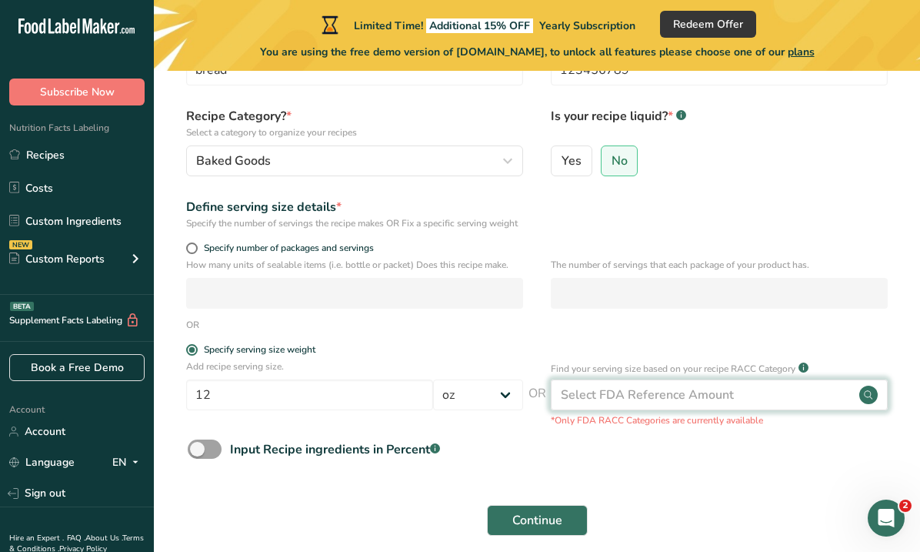
click at [640, 401] on div "Select FDA Reference Amount" at bounding box center [647, 394] width 173 height 18
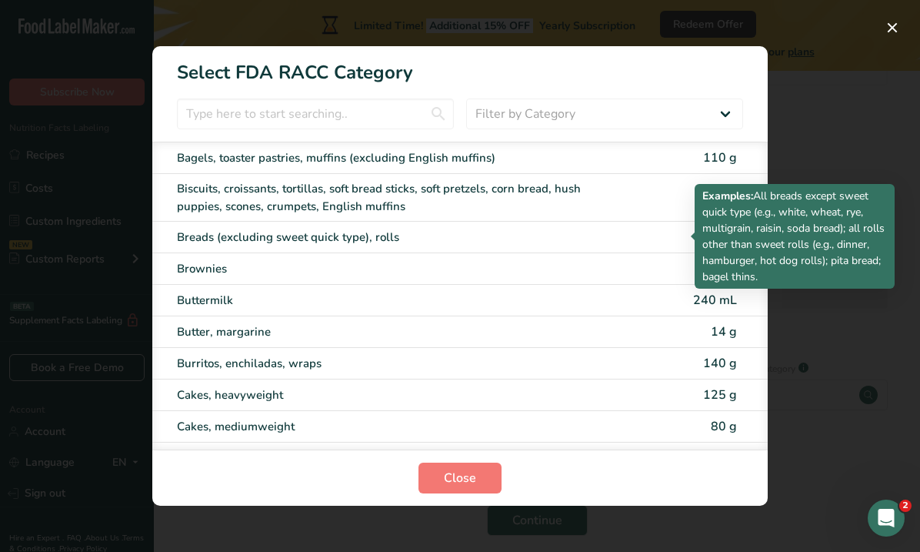
click at [486, 238] on div "Breads (excluding sweet quick type), rolls" at bounding box center [395, 237] width 437 height 18
type input "50"
select select "0"
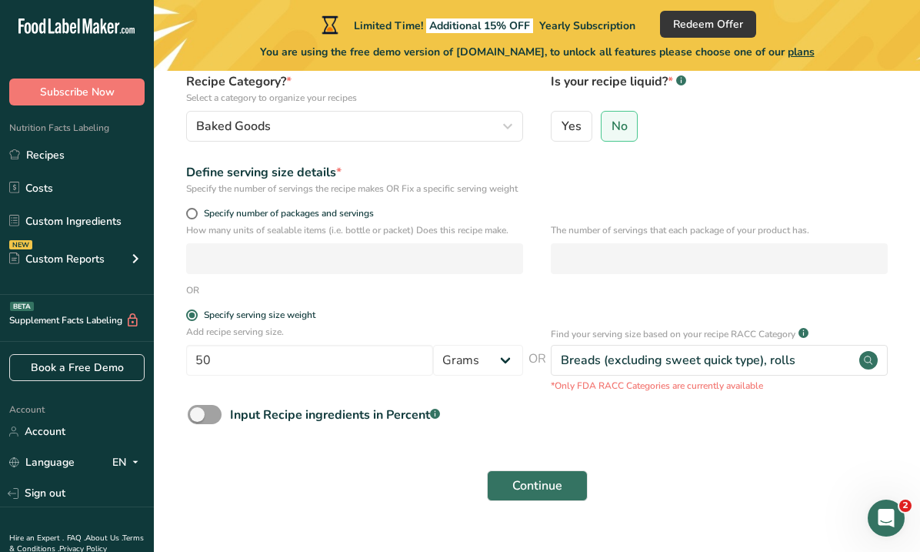
scroll to position [152, 0]
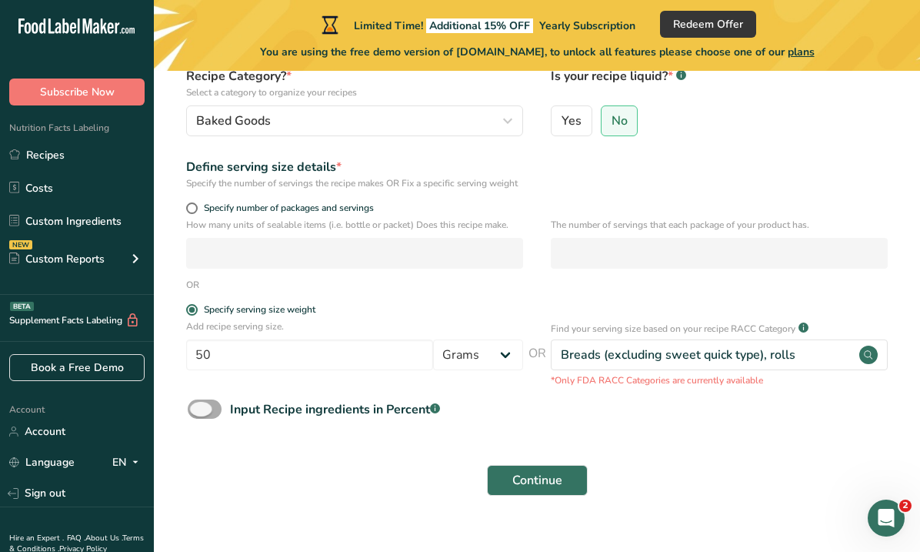
click at [219, 418] on span at bounding box center [205, 408] width 34 height 19
click at [198, 414] on input "Input Recipe ingredients in Percent .a-a{fill:#347362;}.b-a{fill:#fff;}" at bounding box center [193, 409] width 10 height 10
checkbox input "true"
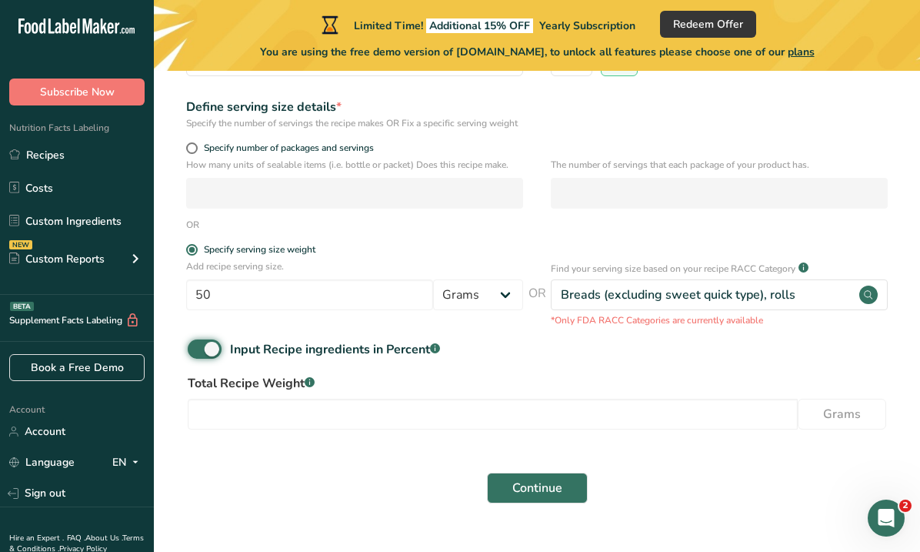
scroll to position [217, 0]
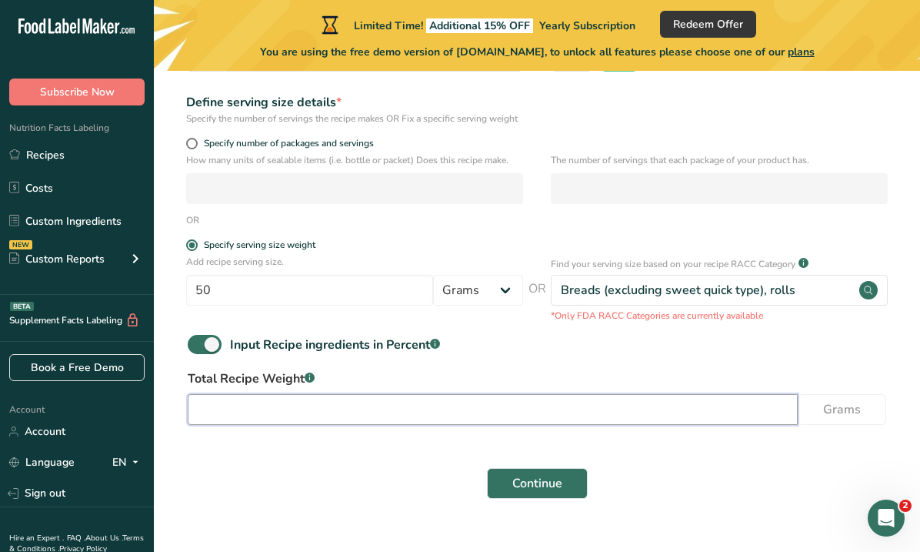
click at [334, 423] on input "number" at bounding box center [493, 409] width 610 height 31
type input "50"
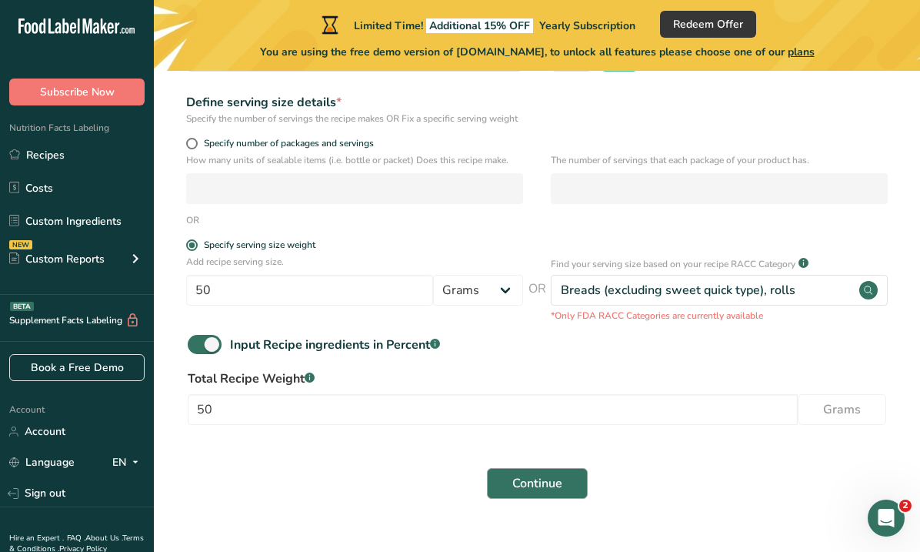
click at [516, 492] on span "Continue" at bounding box center [537, 483] width 50 height 18
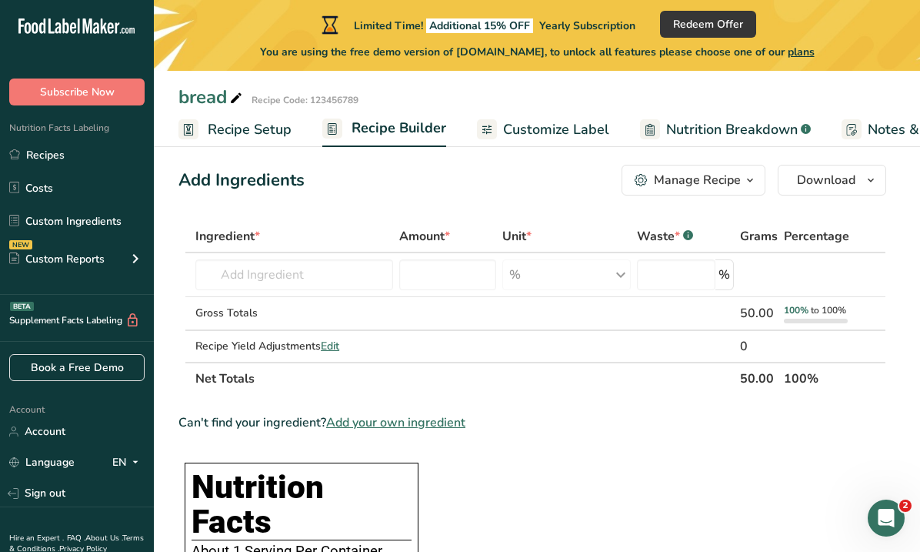
scroll to position [19, 0]
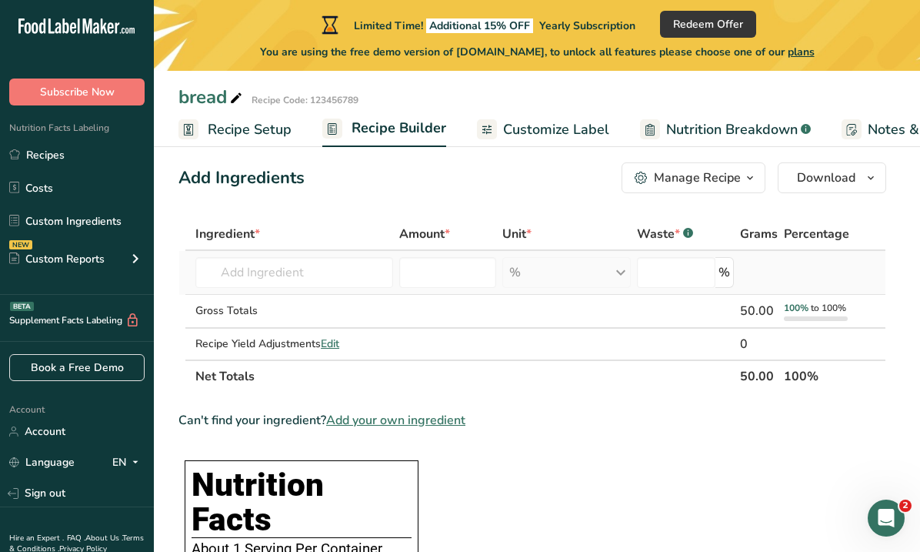
click at [305, 290] on td "Almond flour 1211 Milk, whole, 3.25% milkfat, without added vitamin A and vitam…" at bounding box center [294, 273] width 204 height 44
click at [305, 273] on input "text" at bounding box center [294, 272] width 198 height 31
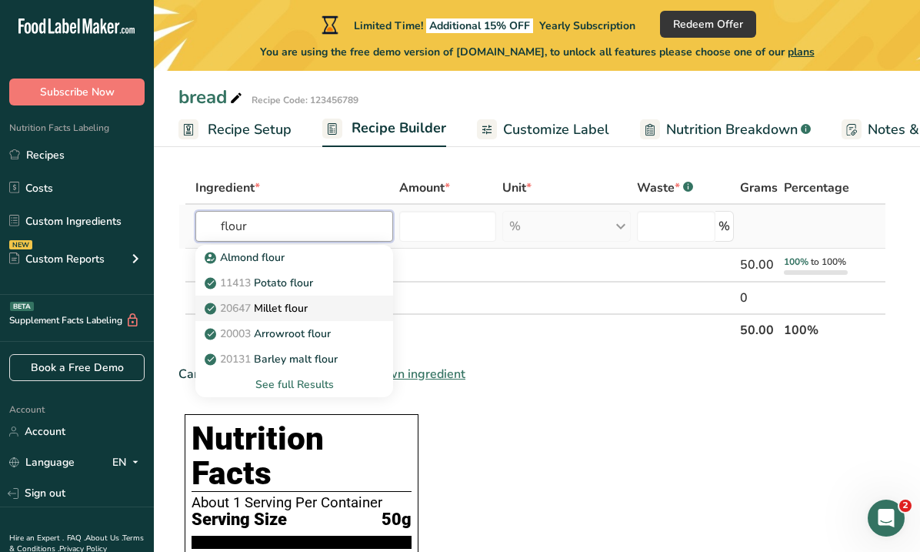
scroll to position [70, 0]
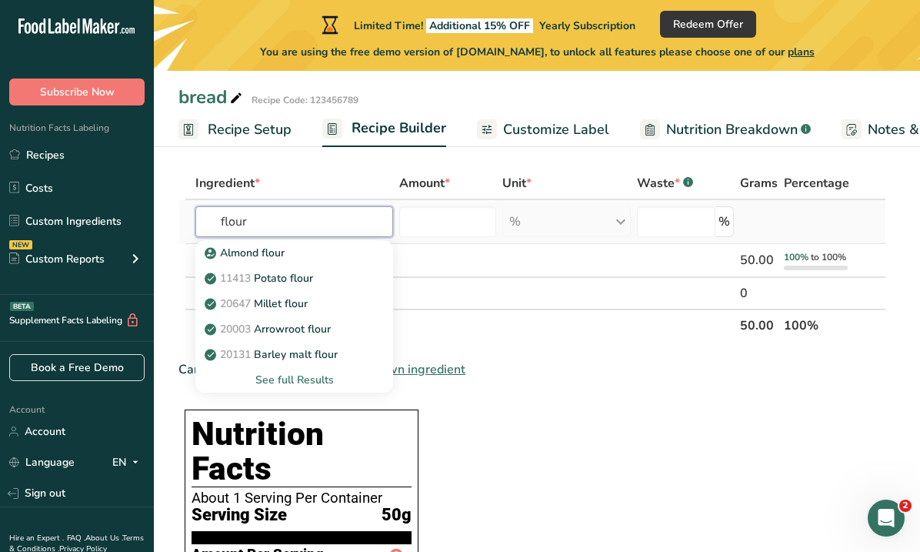
type input "flour"
click at [305, 378] on div "See full Results" at bounding box center [294, 380] width 173 height 16
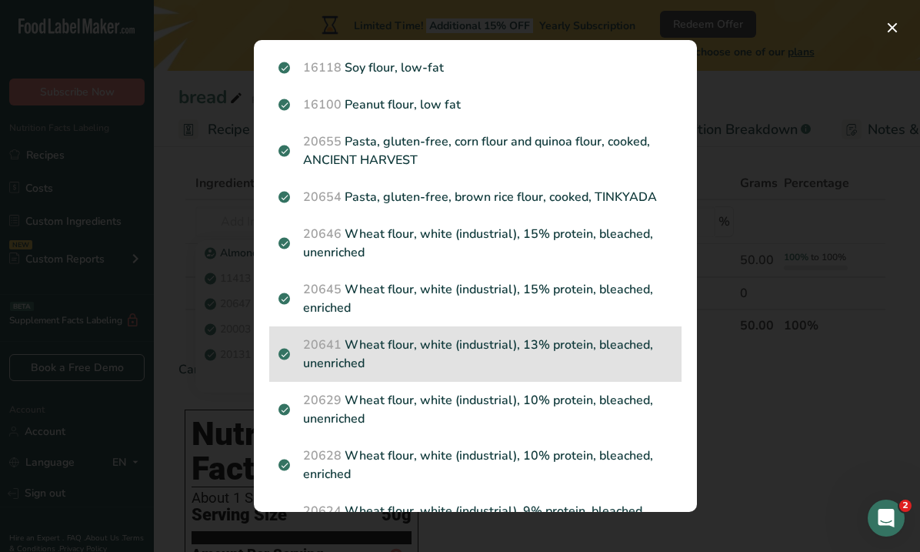
scroll to position [1718, 0]
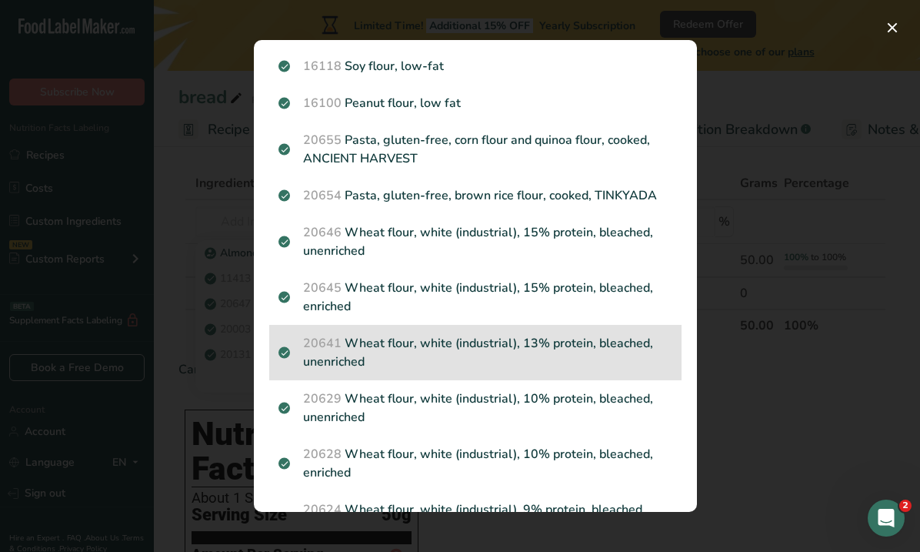
click at [399, 364] on p "20641 Wheat flour, white (industrial), 13% protein, bleached, unenriched" at bounding box center [475, 352] width 394 height 37
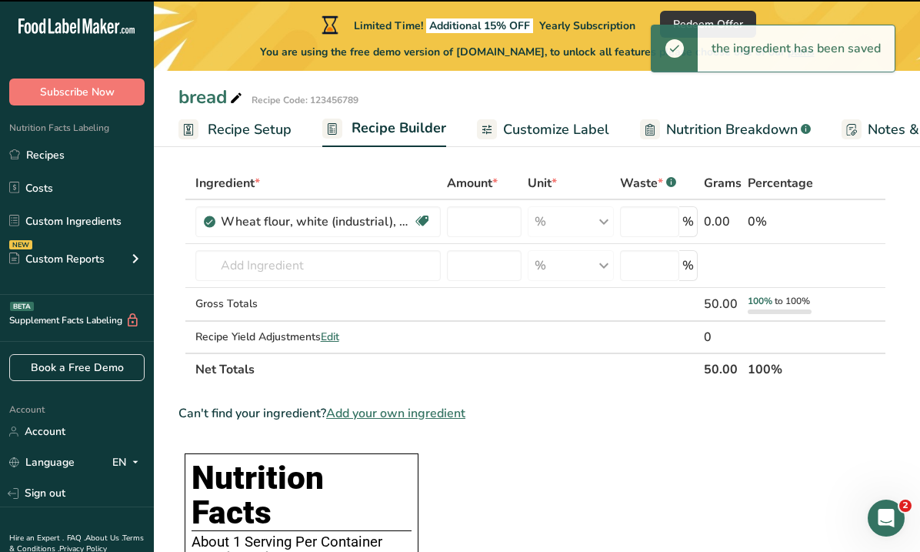
type input "0"
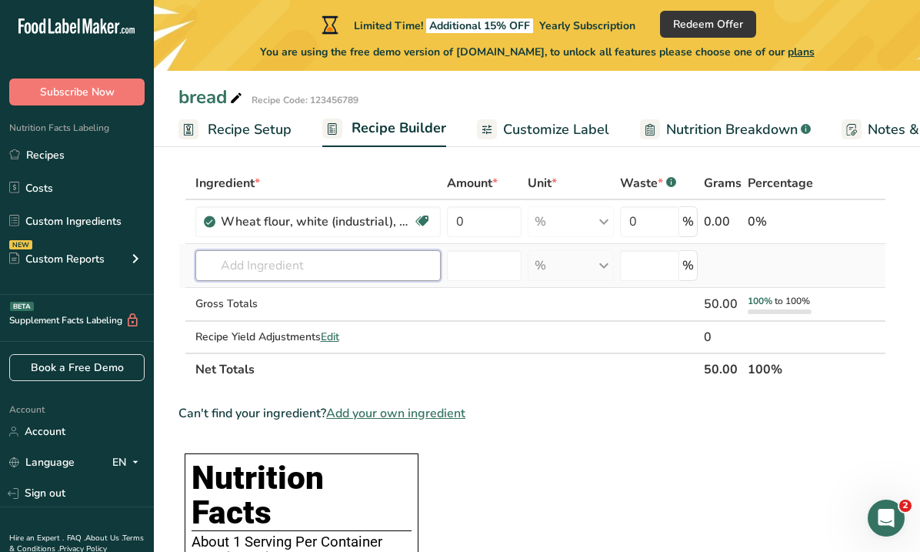
click at [386, 269] on input "text" at bounding box center [317, 265] width 245 height 31
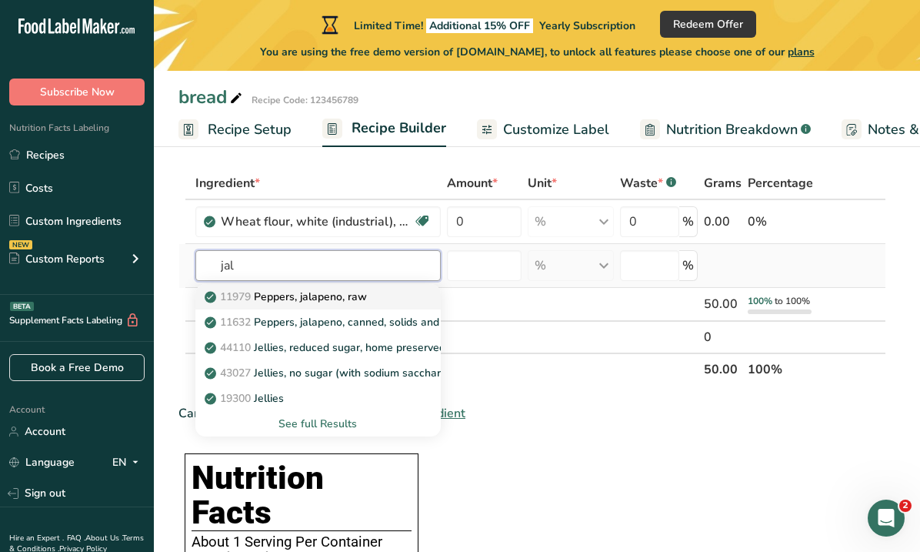
type input "jal"
click at [361, 302] on p "11979 Peppers, jalapeno, raw" at bounding box center [287, 296] width 159 height 16
type input "Peppers, jalapeno, raw"
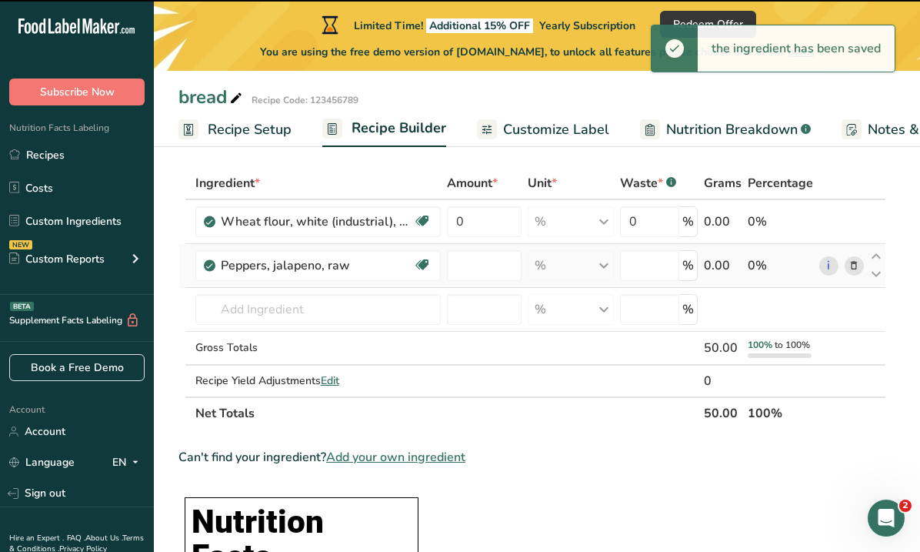
type input "0"
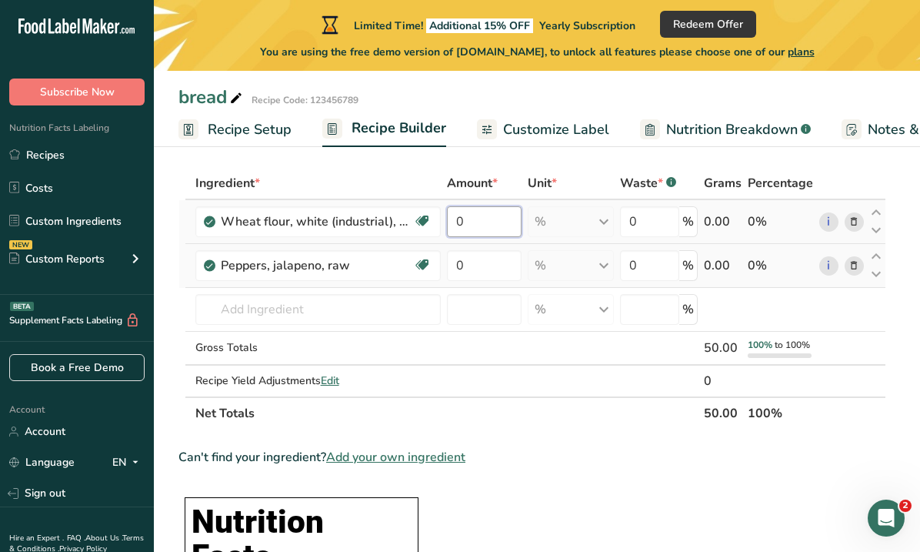
click at [492, 229] on input "0" at bounding box center [484, 221] width 75 height 31
type input "12"
click at [604, 215] on div "Ingredient * Amount * Unit * Waste * .a-a{fill:#347362;}.b-a{fill:#fff;} Grams …" at bounding box center [532, 298] width 708 height 262
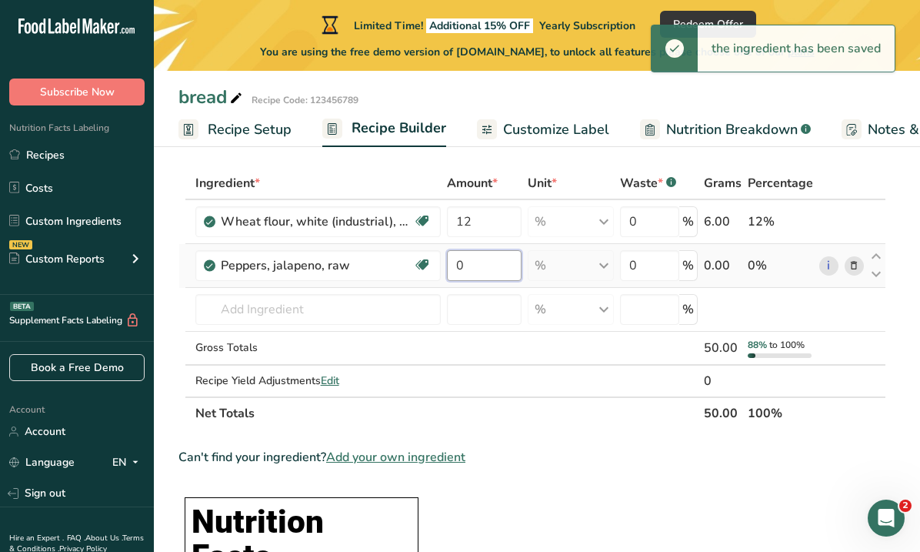
click at [505, 264] on input "0" at bounding box center [484, 265] width 75 height 31
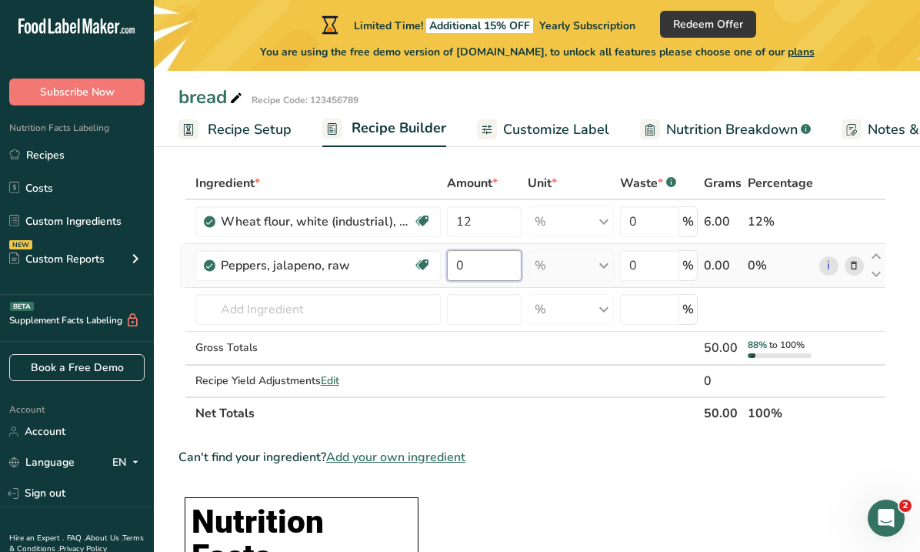
type input "3"
type input "0"
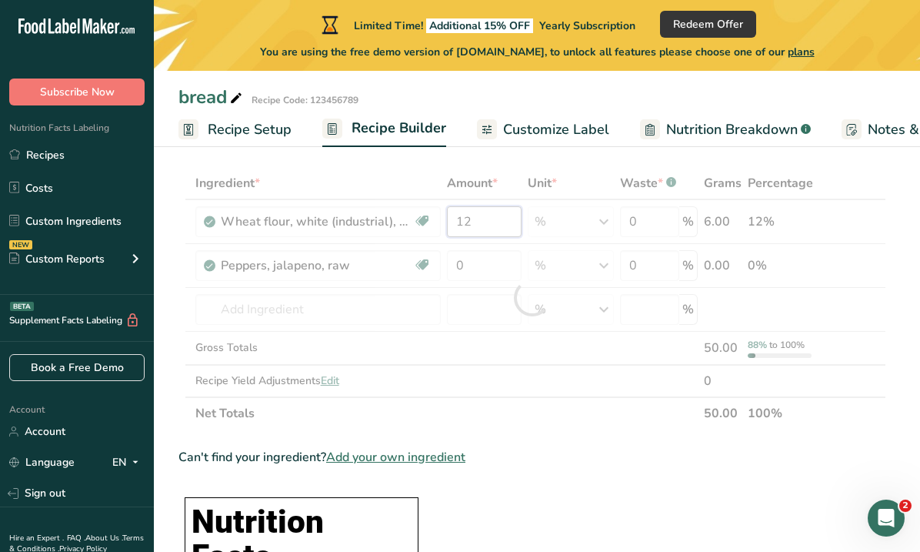
click at [492, 222] on div "Ingredient * Amount * Unit * Waste * .a-a{fill:#347362;}.b-a{fill:#fff;} Grams …" at bounding box center [532, 298] width 708 height 262
click at [492, 222] on div at bounding box center [532, 298] width 708 height 262
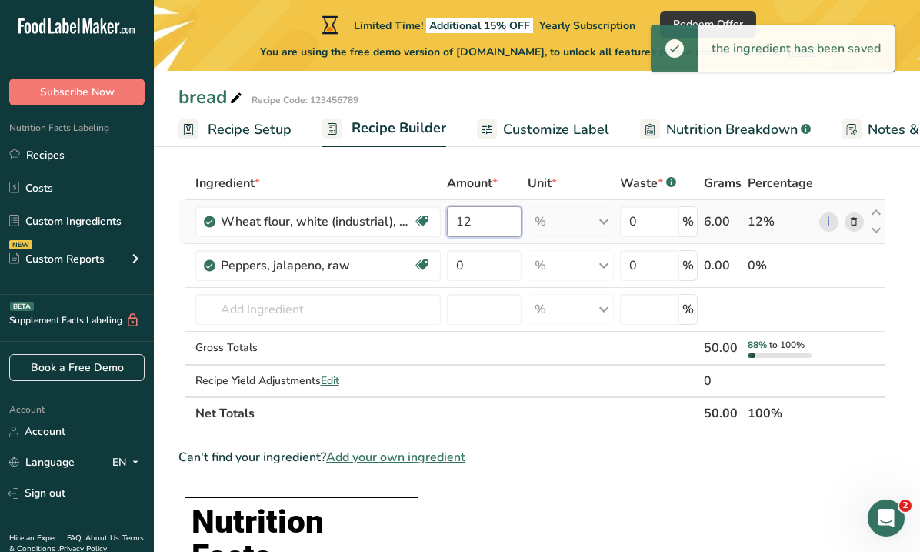
click at [484, 218] on input "12" at bounding box center [484, 221] width 75 height 31
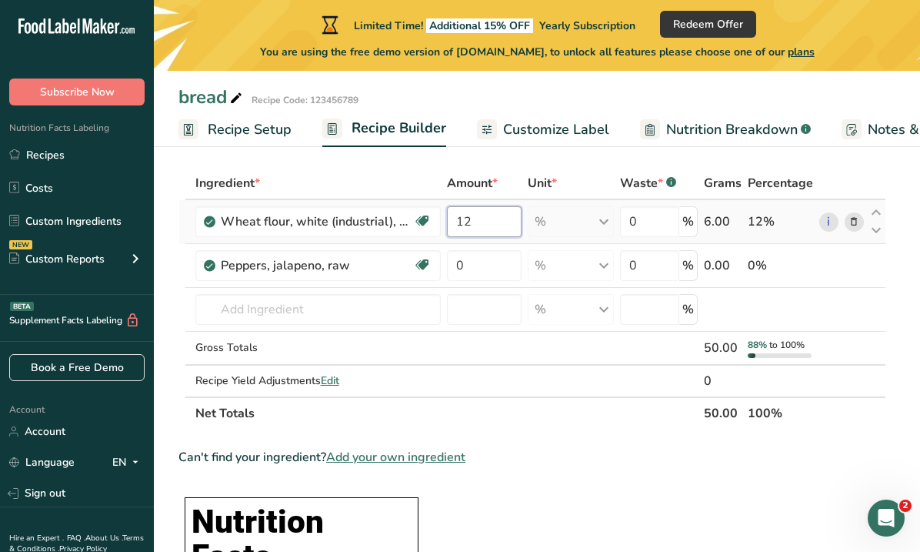
type input "1"
type input "45"
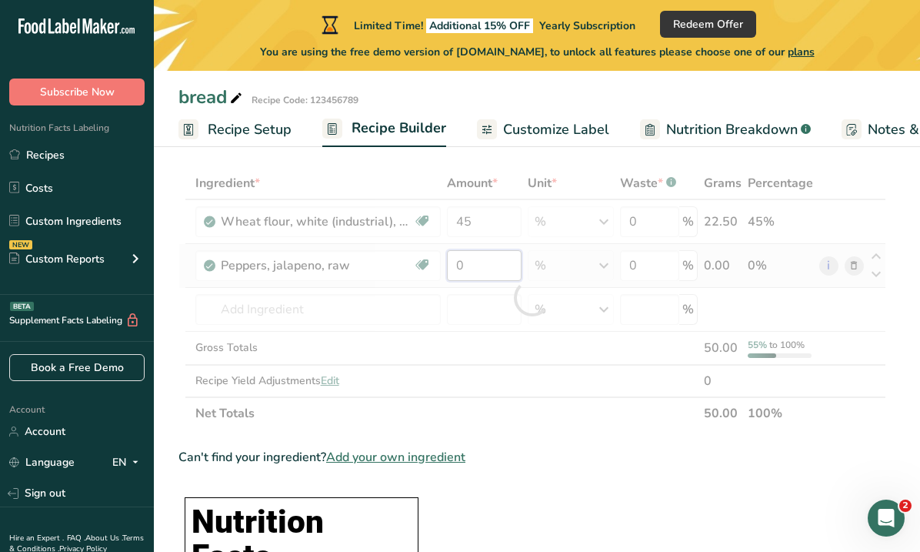
click at [478, 258] on div "Ingredient * Amount * Unit * Waste * .a-a{fill:#347362;}.b-a{fill:#fff;} Grams …" at bounding box center [532, 298] width 708 height 262
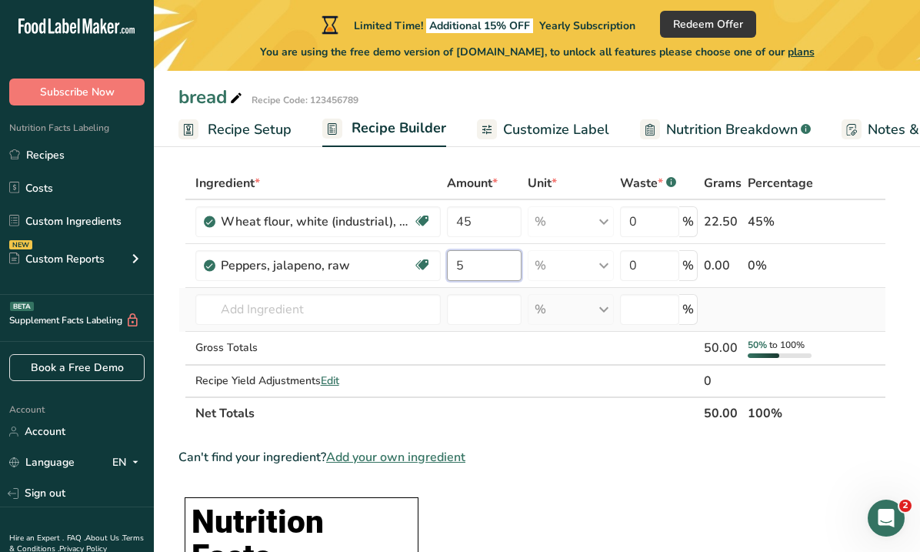
type input "5"
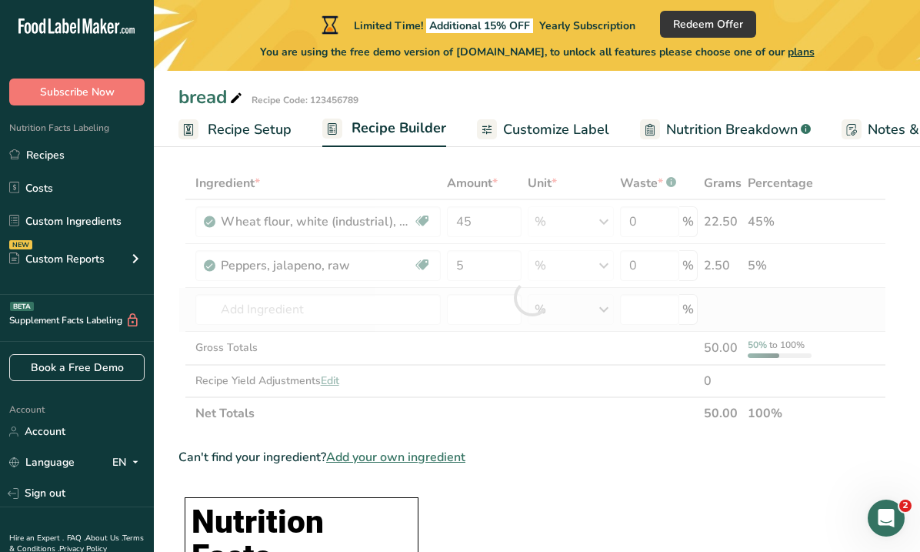
click at [530, 296] on div "Ingredient * Amount * Unit * Waste * .a-a{fill:#347362;}.b-a{fill:#fff;} Grams …" at bounding box center [532, 298] width 708 height 262
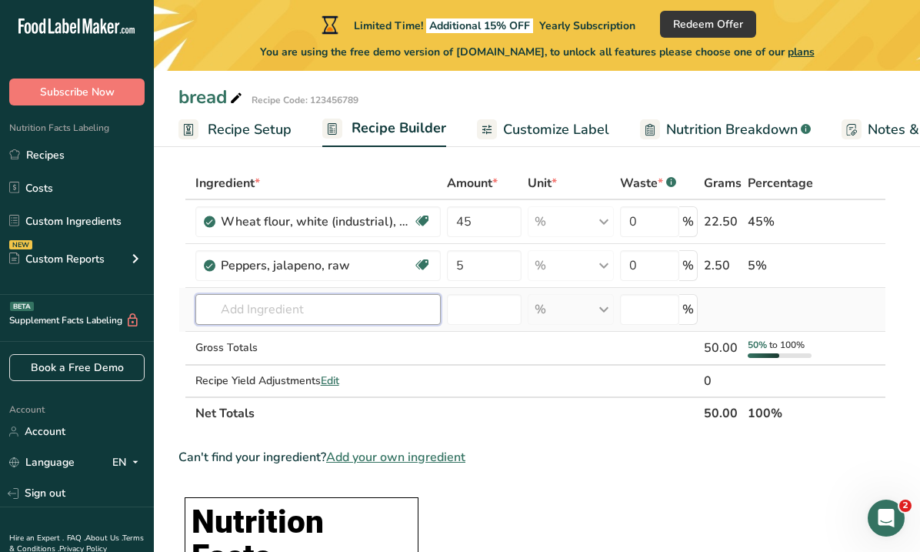
click at [375, 315] on input "text" at bounding box center [317, 309] width 245 height 31
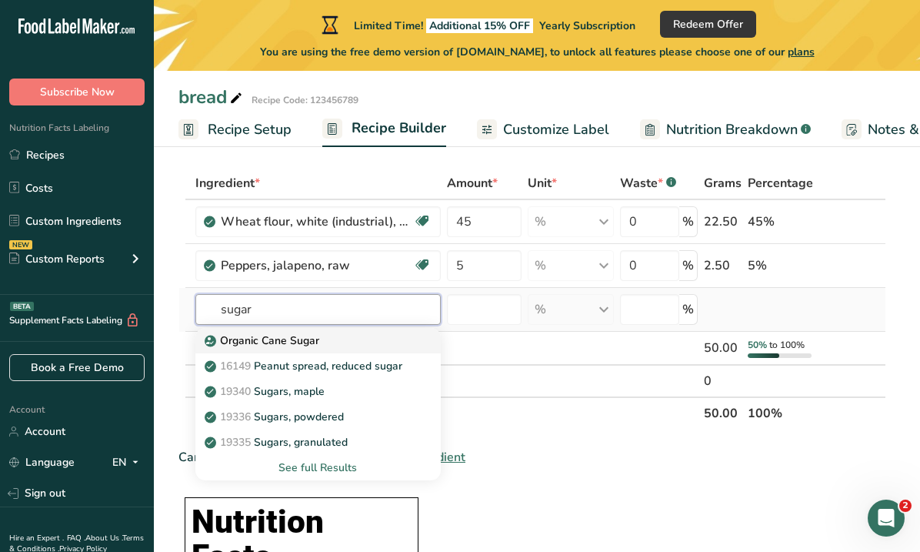
type input "sugar"
click at [373, 333] on div "Organic Cane Sugar" at bounding box center [306, 340] width 196 height 16
type input "Organic Cane Sugar"
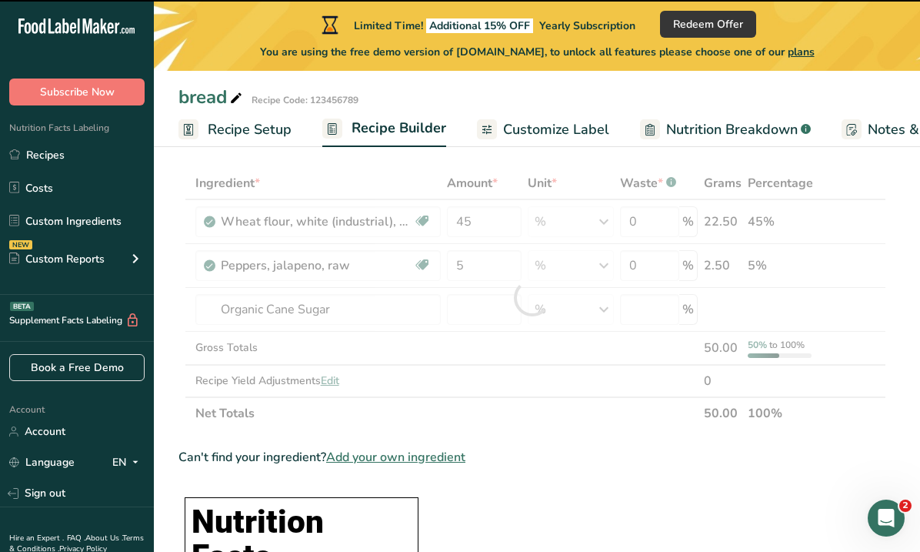
type input "0"
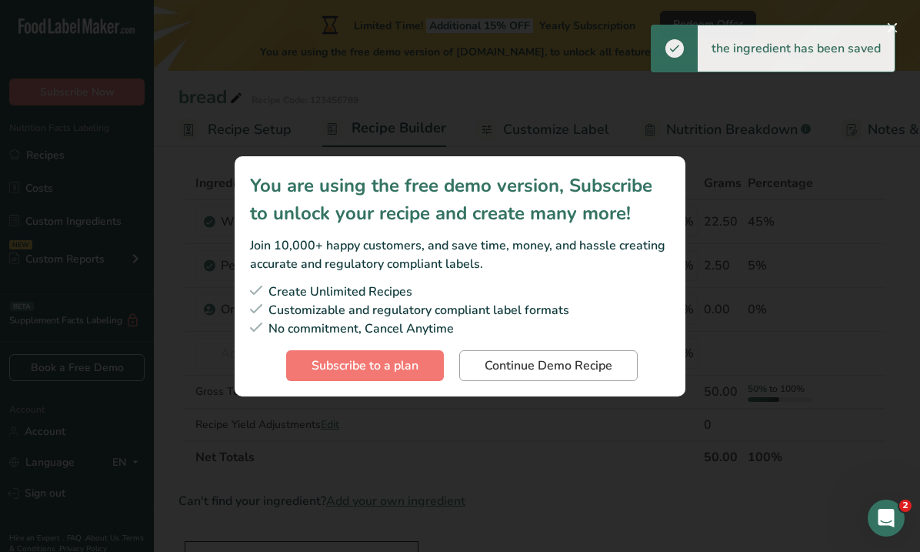
click at [519, 365] on span "Continue Demo Recipe" at bounding box center [549, 365] width 128 height 18
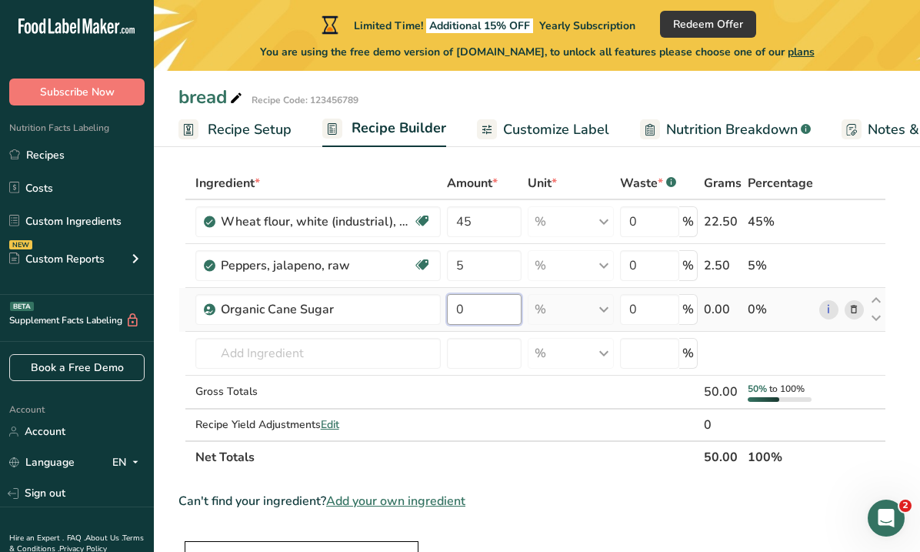
click at [498, 322] on input "0" at bounding box center [484, 309] width 75 height 31
type input "50"
click at [179, 332] on div "Ingredient * Amount * Unit * Waste * .a-a{fill:#347362;}.b-a{fill:#fff;} Grams …" at bounding box center [532, 320] width 708 height 306
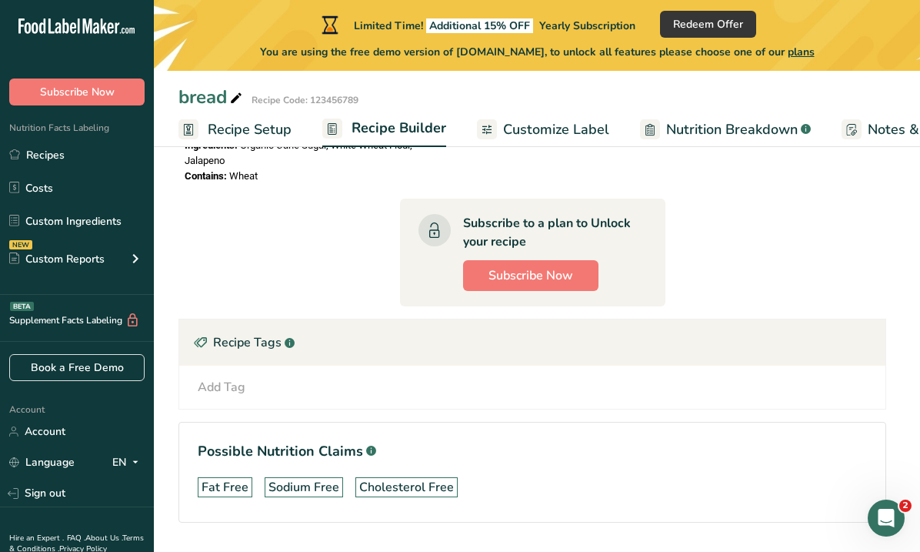
scroll to position [1003, 0]
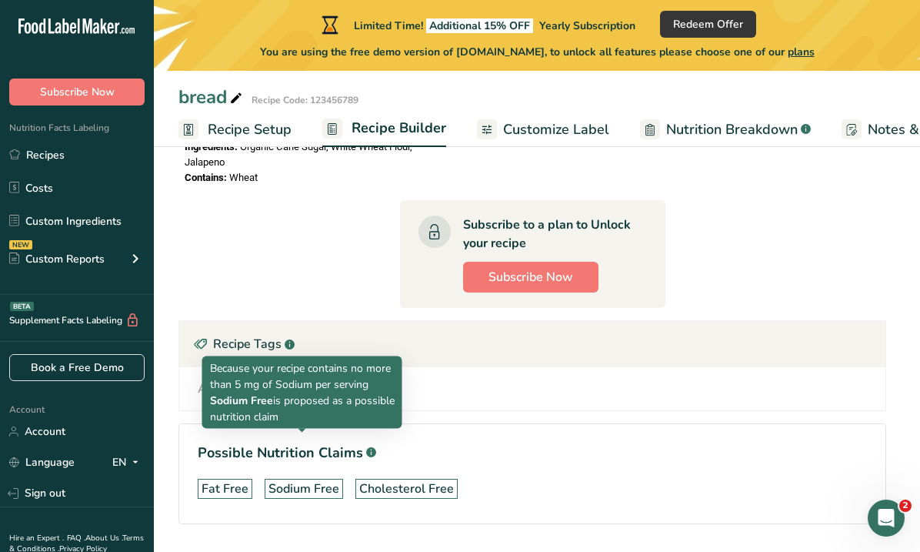
click at [293, 479] on div "Sodium Free" at bounding box center [303, 488] width 71 height 18
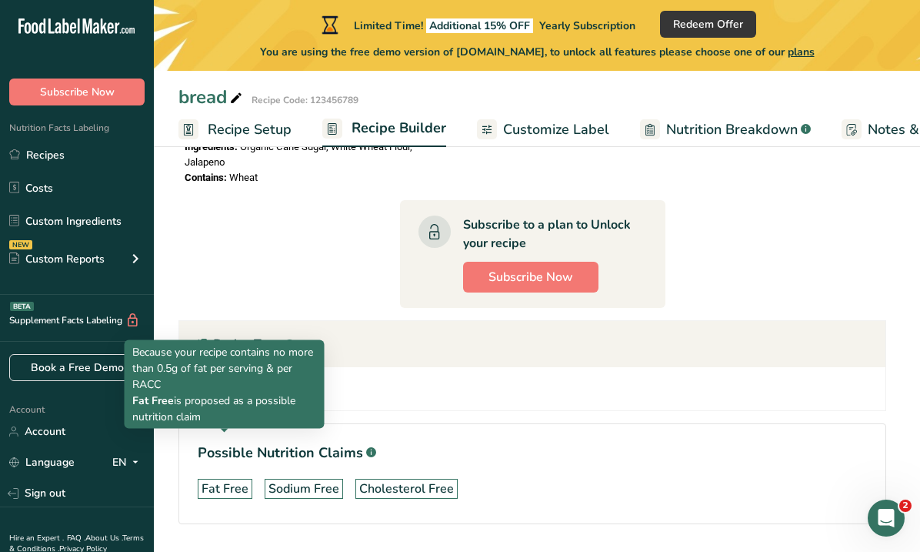
click at [239, 479] on div "Fat Free" at bounding box center [225, 488] width 47 height 18
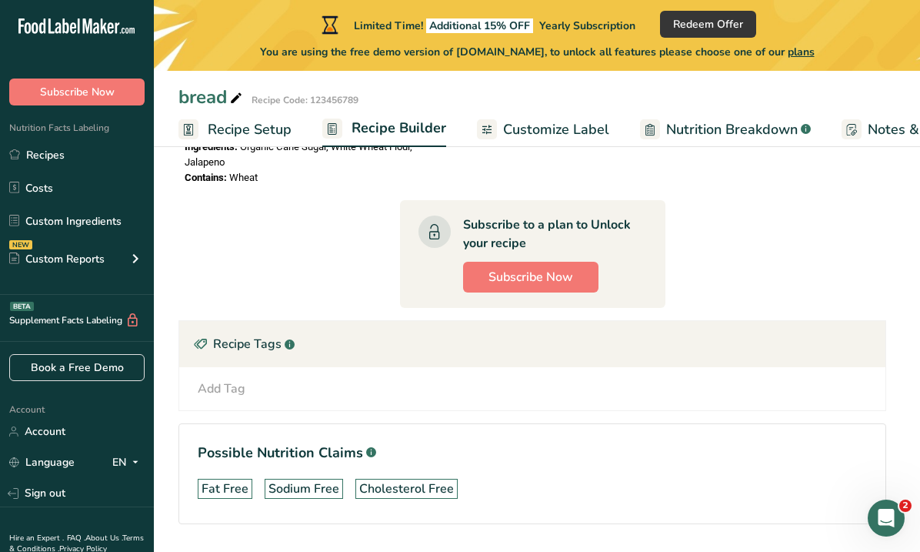
click at [282, 379] on div "Add Tag Standard Tags Custom Tags Source of Antioxidants Prebiotic Effect Sourc…" at bounding box center [533, 388] width 682 height 18
click at [262, 379] on div "Add Tag Standard Tags Custom Tags Source of Antioxidants Prebiotic Effect Sourc…" at bounding box center [533, 388] width 682 height 18
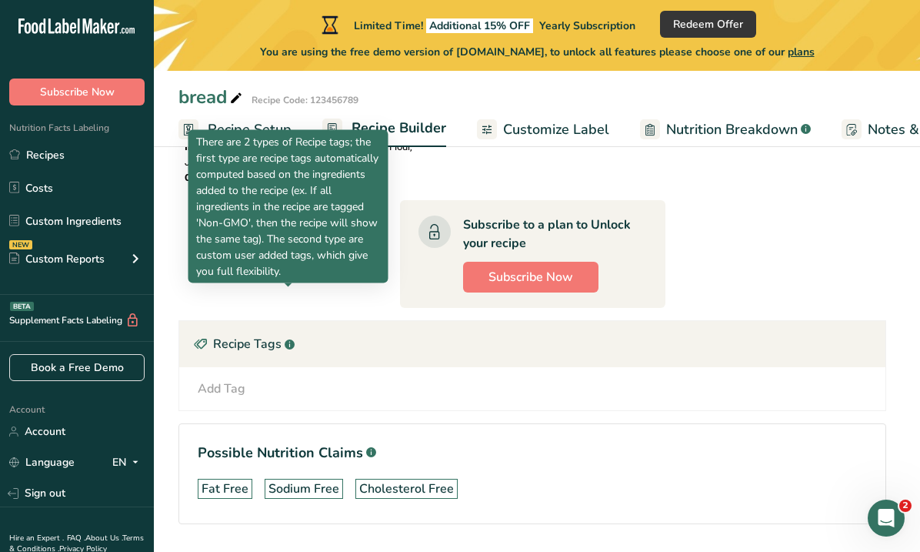
click at [285, 339] on icon ".a-a{fill:#347362;}.b-a{fill:#fff;}" at bounding box center [290, 344] width 10 height 10
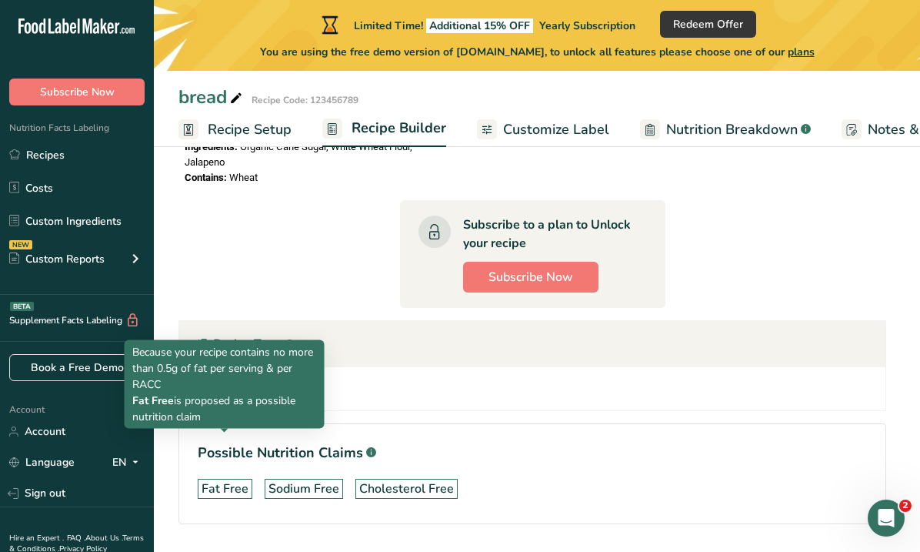
click at [245, 479] on div "Fat Free" at bounding box center [225, 488] width 47 height 18
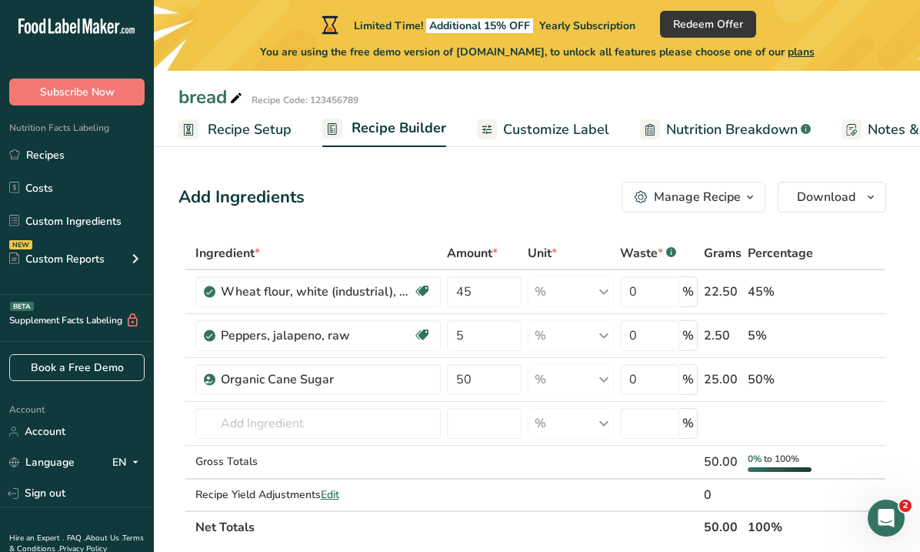
scroll to position [2, 0]
click at [530, 138] on span "Customize Label" at bounding box center [556, 129] width 106 height 21
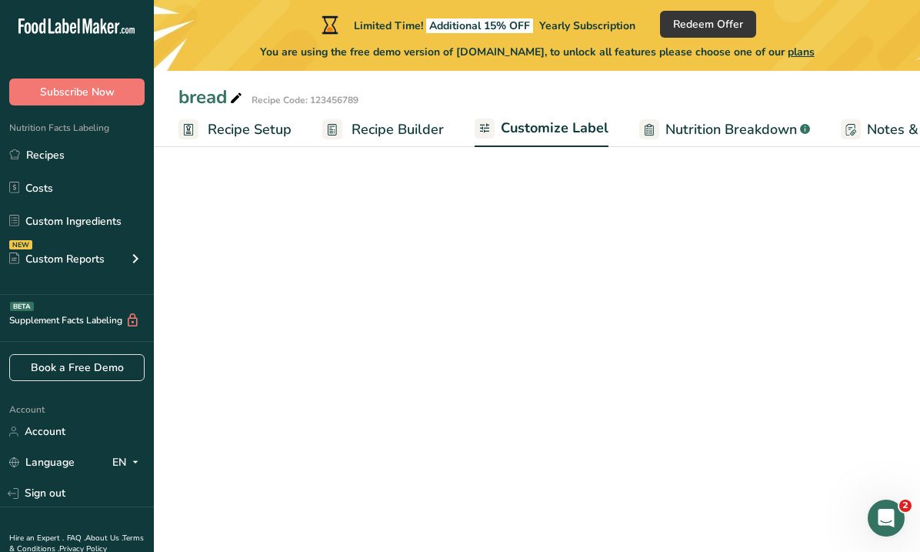
scroll to position [0, 263]
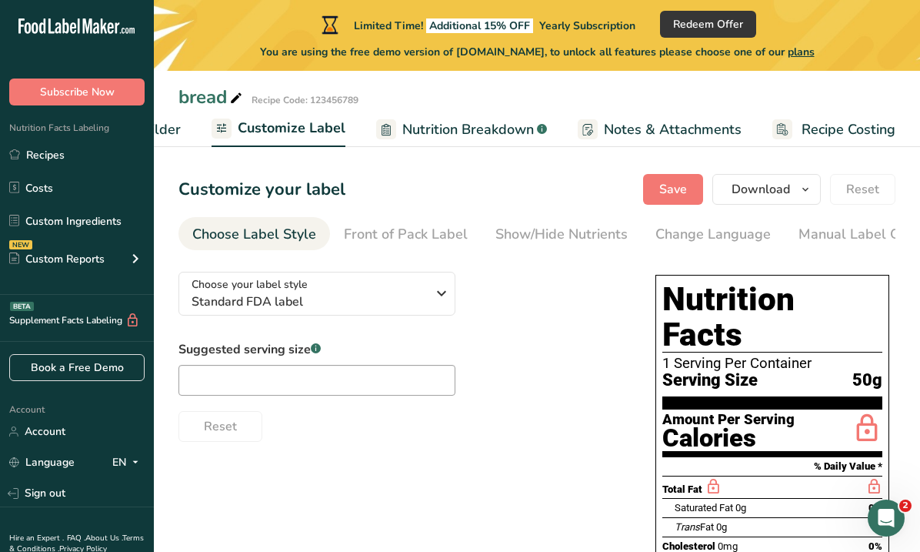
click at [333, 132] on span "Customize Label" at bounding box center [292, 128] width 108 height 21
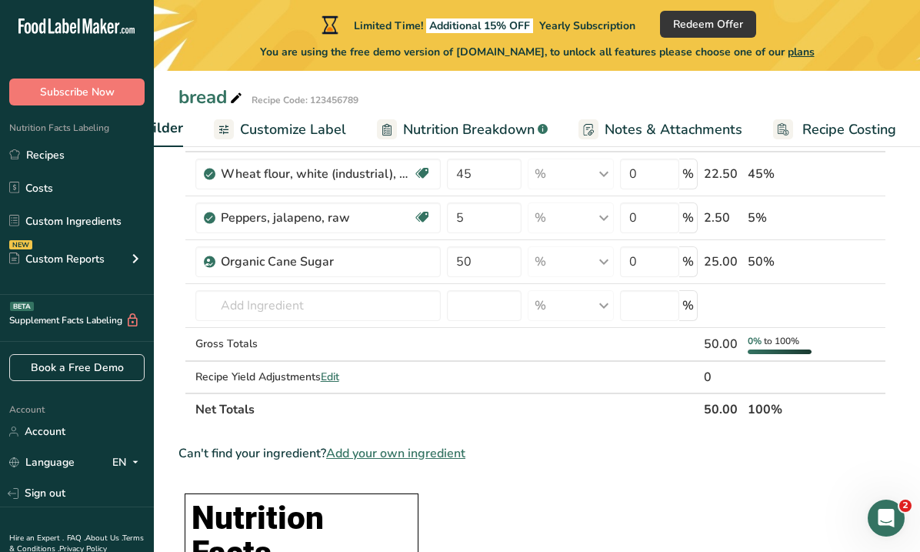
scroll to position [123, 0]
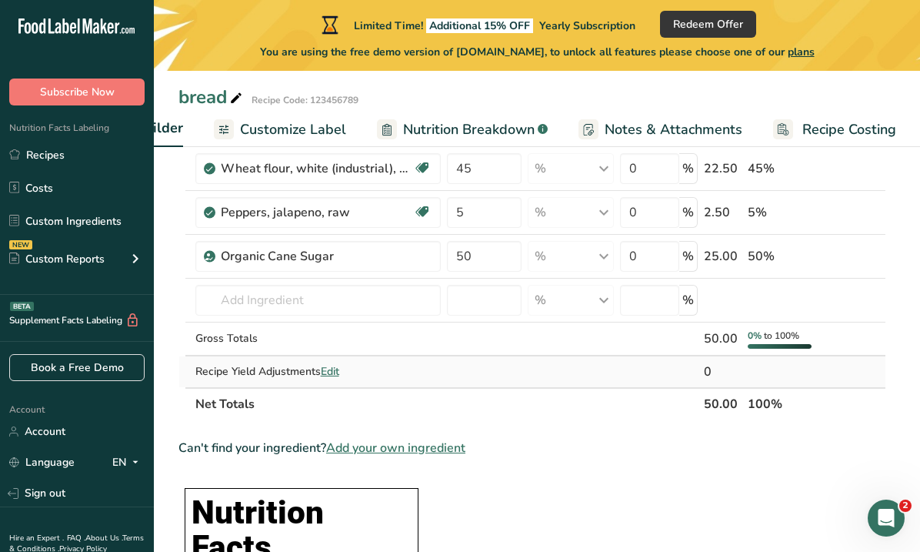
click at [336, 372] on span "Edit" at bounding box center [330, 371] width 18 height 15
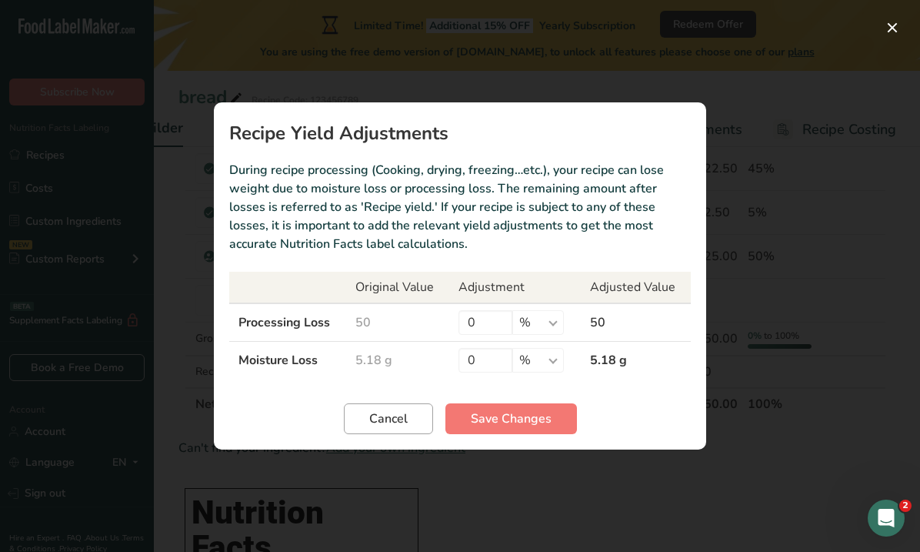
click at [402, 420] on span "Cancel" at bounding box center [388, 418] width 38 height 18
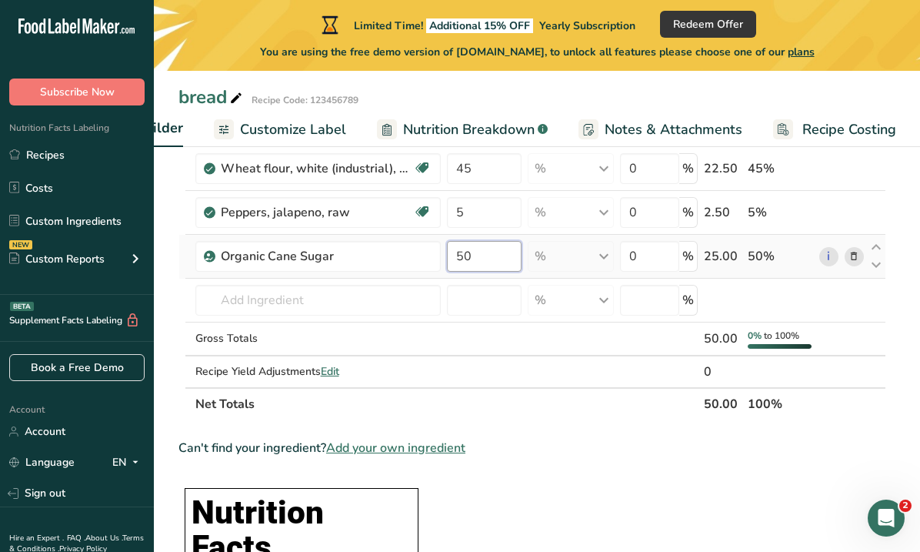
click at [481, 252] on input "50" at bounding box center [484, 256] width 75 height 31
type input "10"
click at [485, 174] on div "Ingredient * Amount * Unit * Waste * .a-a{fill:#347362;}.b-a{fill:#fff;} Grams …" at bounding box center [532, 267] width 708 height 306
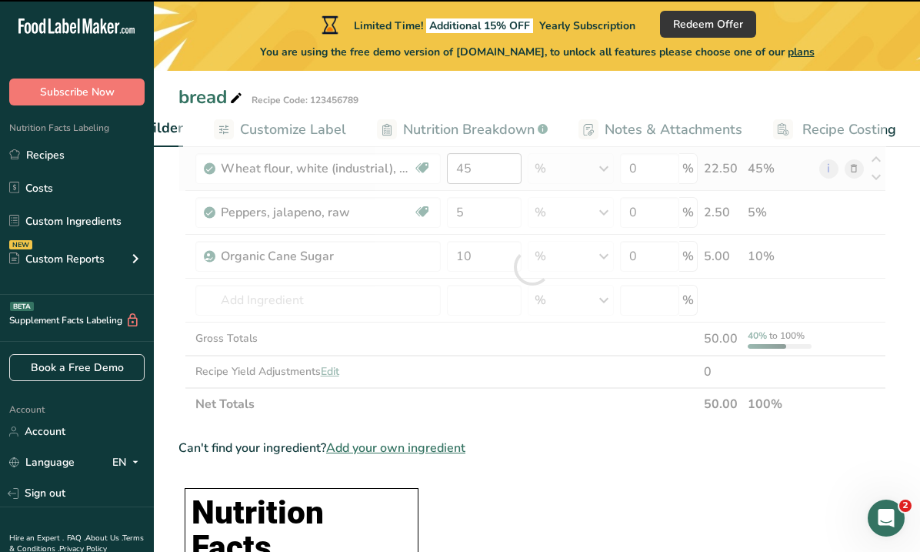
click at [485, 174] on div at bounding box center [532, 267] width 708 height 306
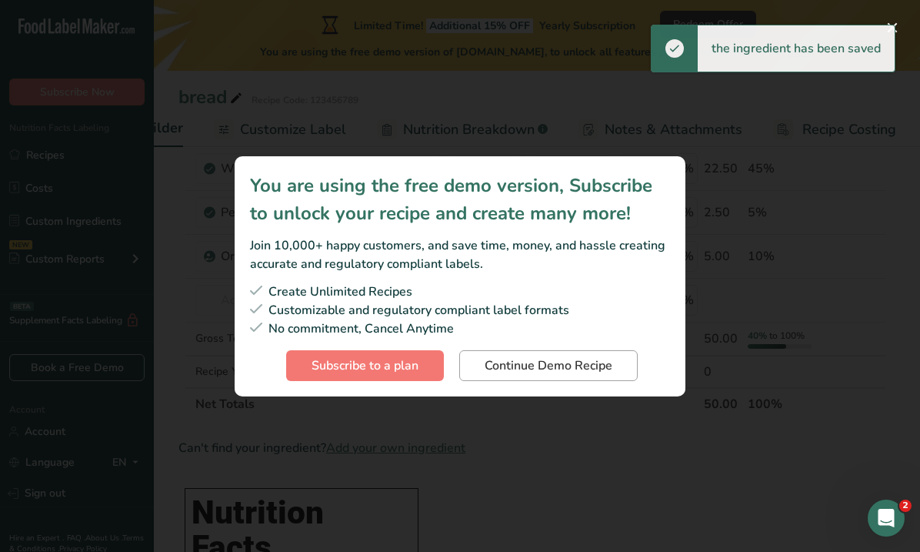
click at [487, 368] on span "Continue Demo Recipe" at bounding box center [549, 365] width 128 height 18
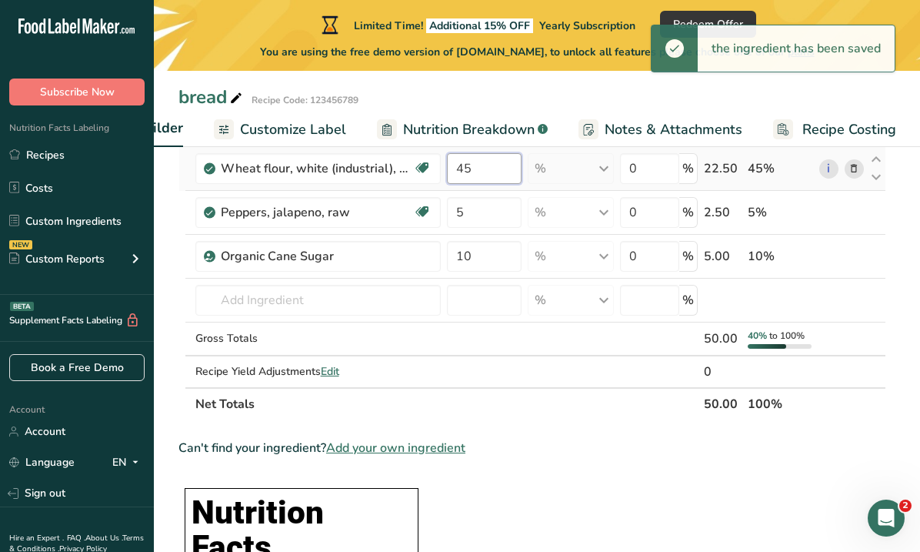
click at [491, 179] on input "45" at bounding box center [484, 168] width 75 height 31
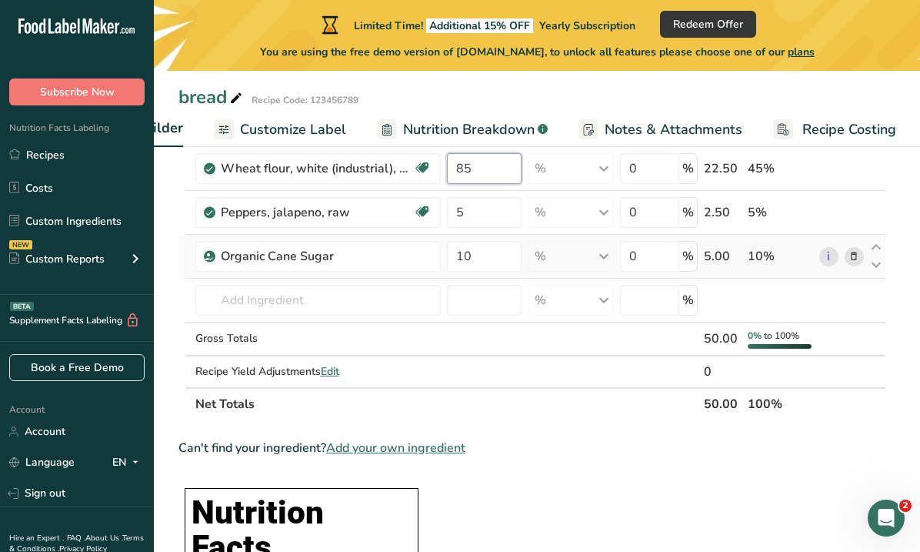
type input "85"
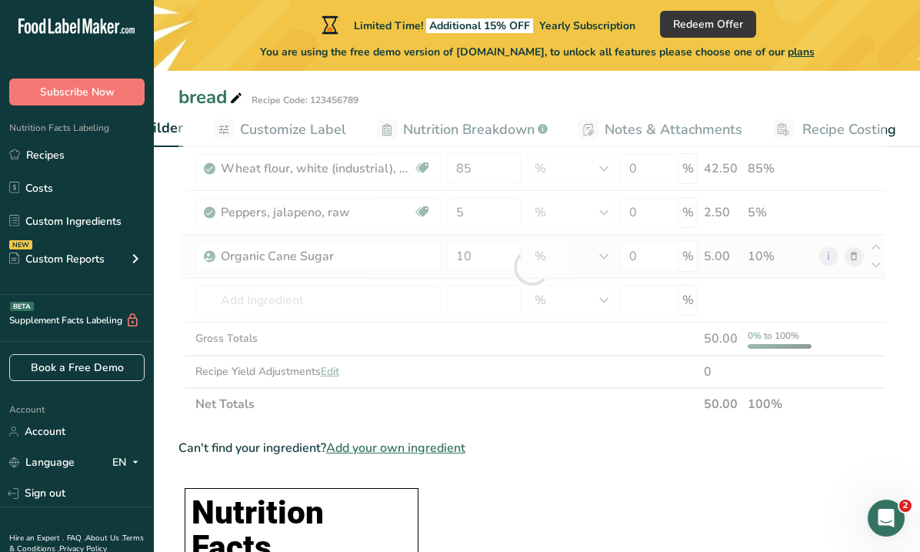
click at [568, 268] on div "Ingredient * Amount * Unit * Waste * .a-a{fill:#347362;}.b-a{fill:#fff;} Grams …" at bounding box center [532, 267] width 708 height 306
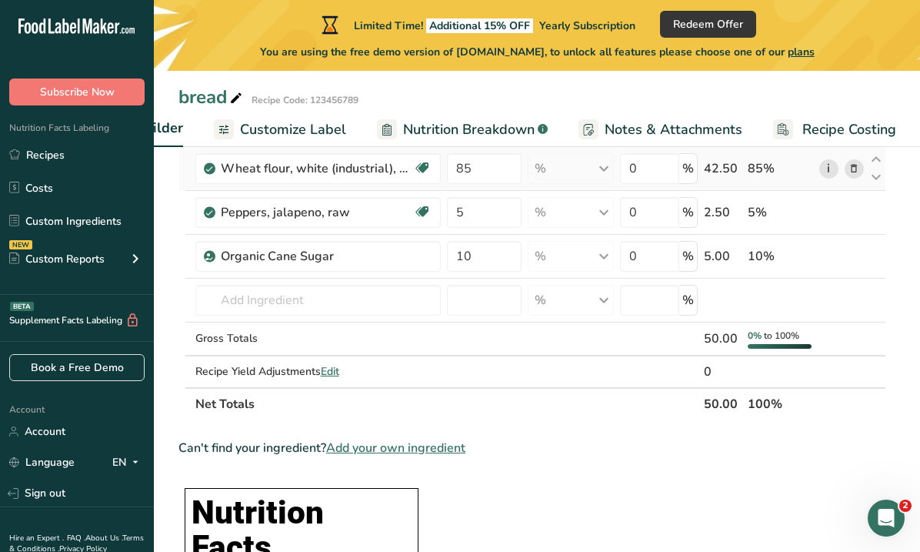
click at [828, 172] on link "i" at bounding box center [828, 168] width 19 height 19
click at [875, 175] on icon at bounding box center [876, 178] width 18 height 12
click at [858, 167] on icon at bounding box center [853, 169] width 11 height 16
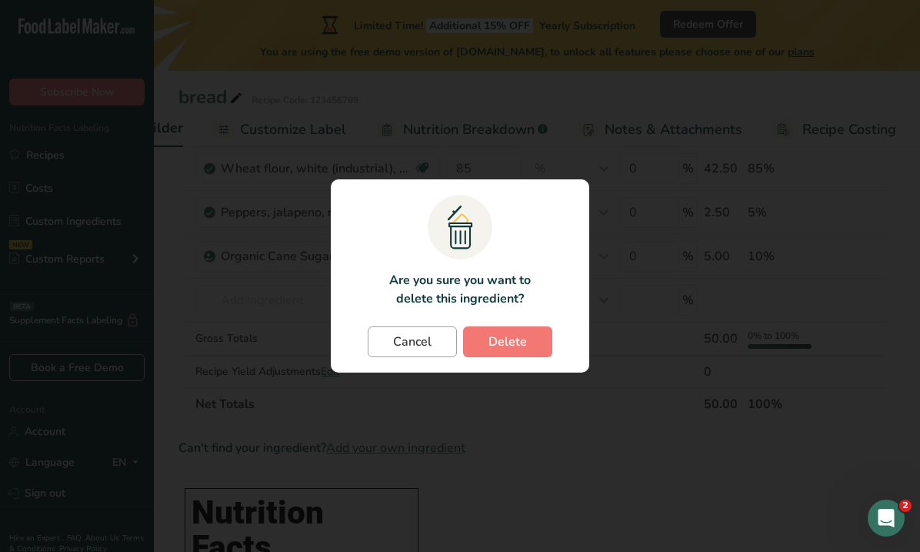
click at [437, 343] on button "Cancel" at bounding box center [412, 341] width 89 height 31
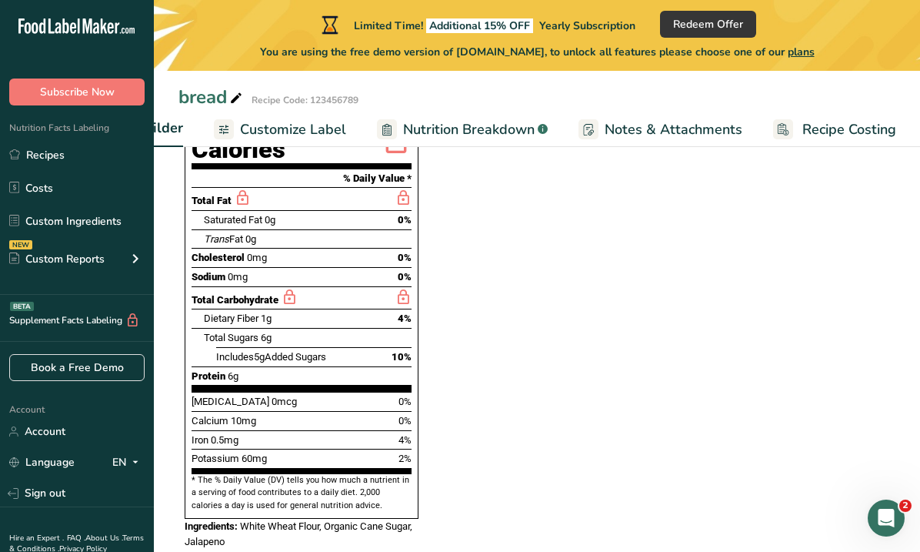
scroll to position [605, 0]
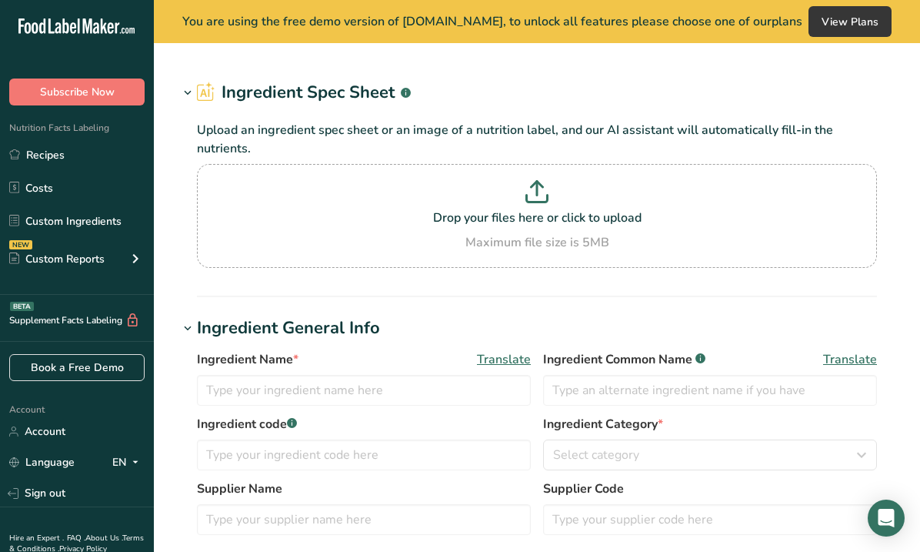
type input "Wheat flour, white (industrial), 13% protein, bleached, unenriched"
type input "White Wheat Flour"
